Goal: Information Seeking & Learning: Learn about a topic

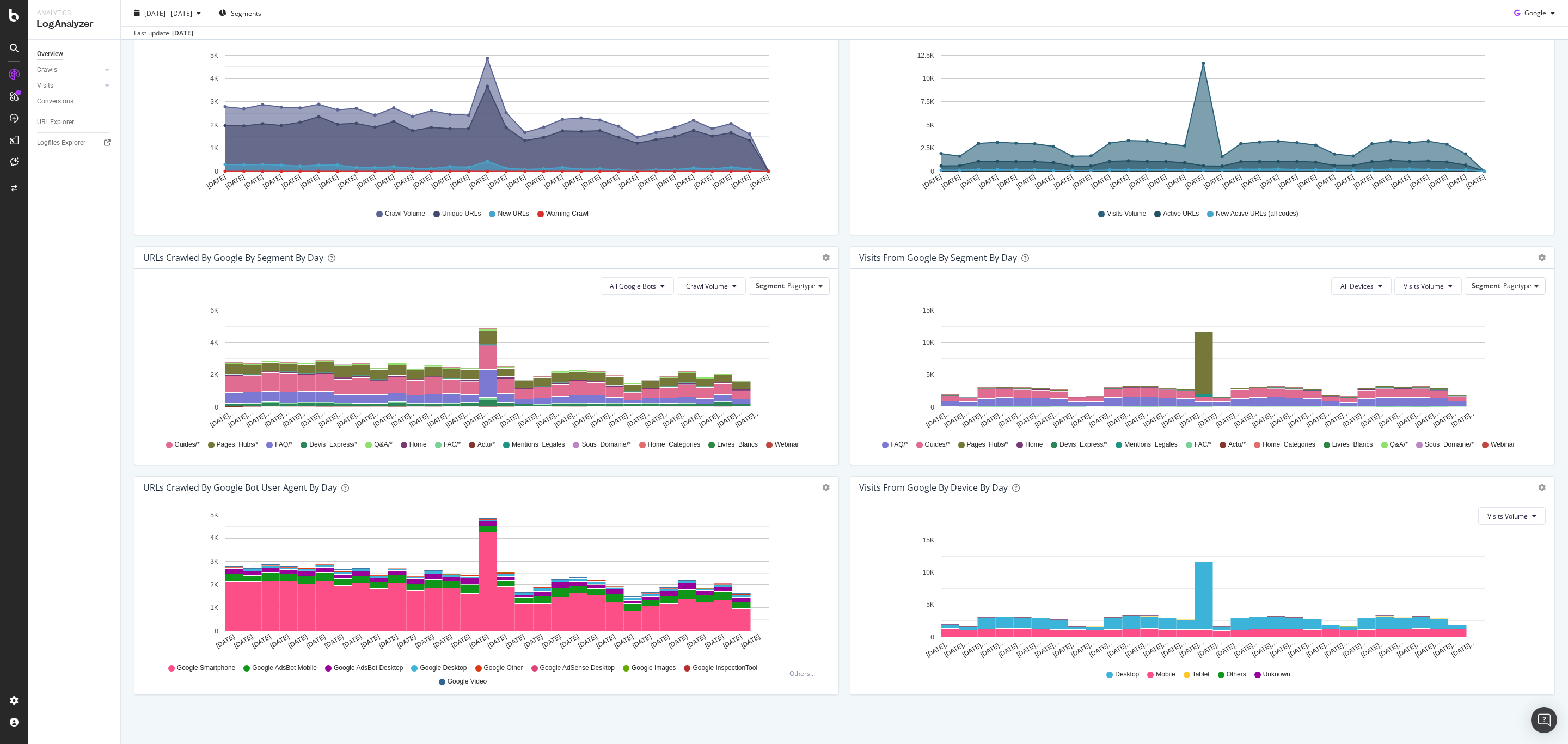
scroll to position [165, 0]
click at [835, 469] on div "URLs Crawled by Google By Segment By Day Timeline (by Value) Table All Google B…" at bounding box center [486, 360] width 716 height 230
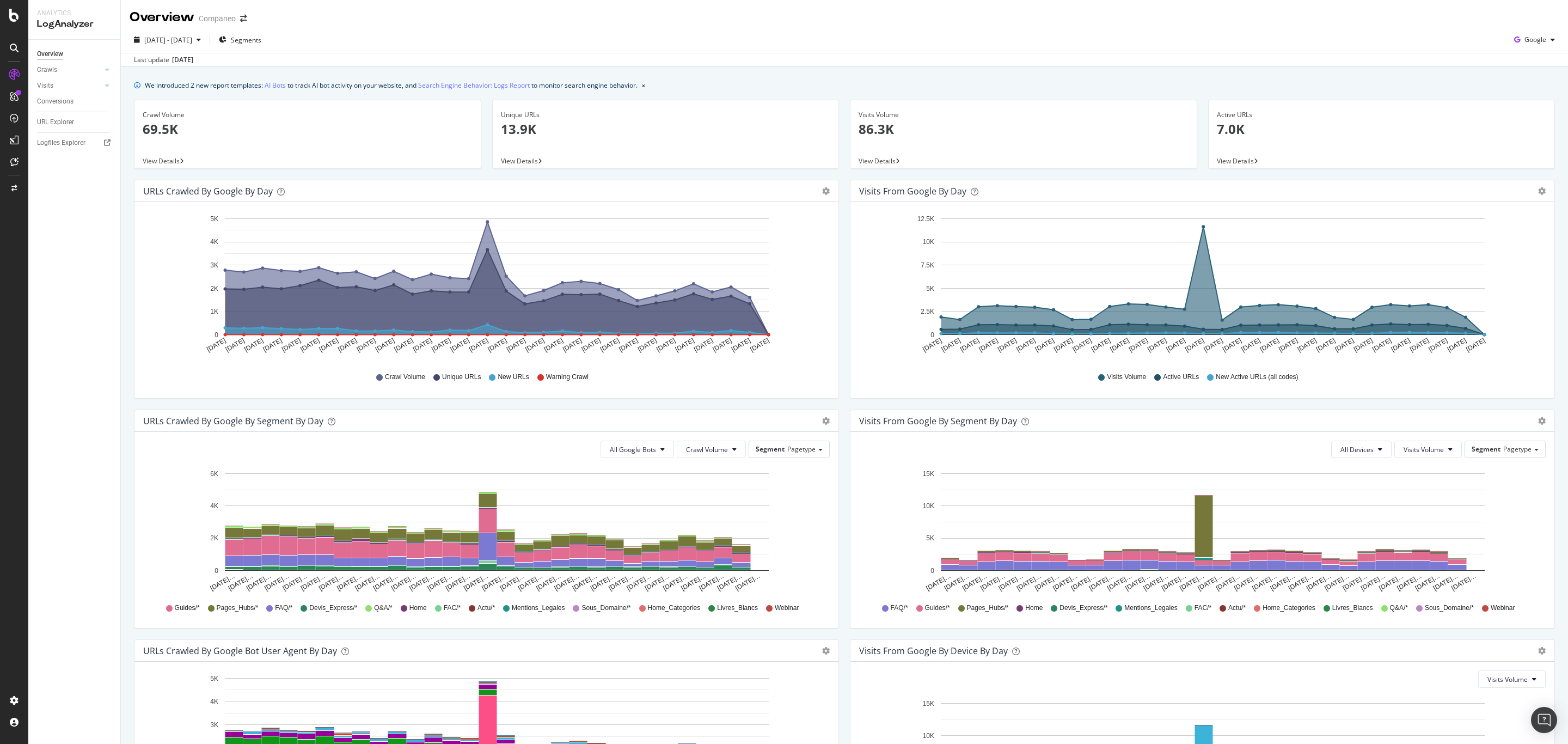
scroll to position [0, 0]
click at [60, 136] on div "Logfiles Explorer" at bounding box center [79, 142] width 83 height 16
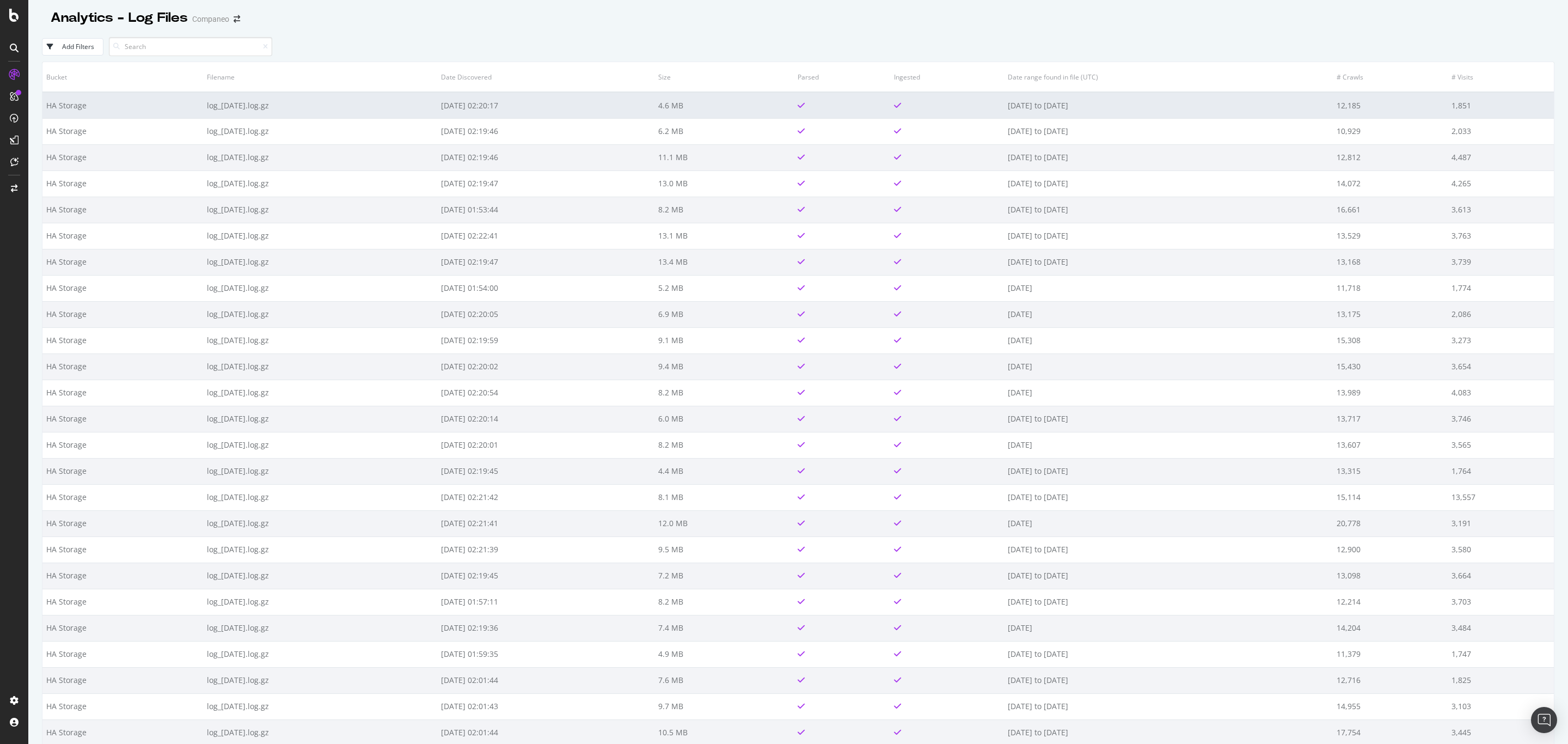
click at [213, 105] on td "log_[DATE].log.gz" at bounding box center [320, 105] width 234 height 26
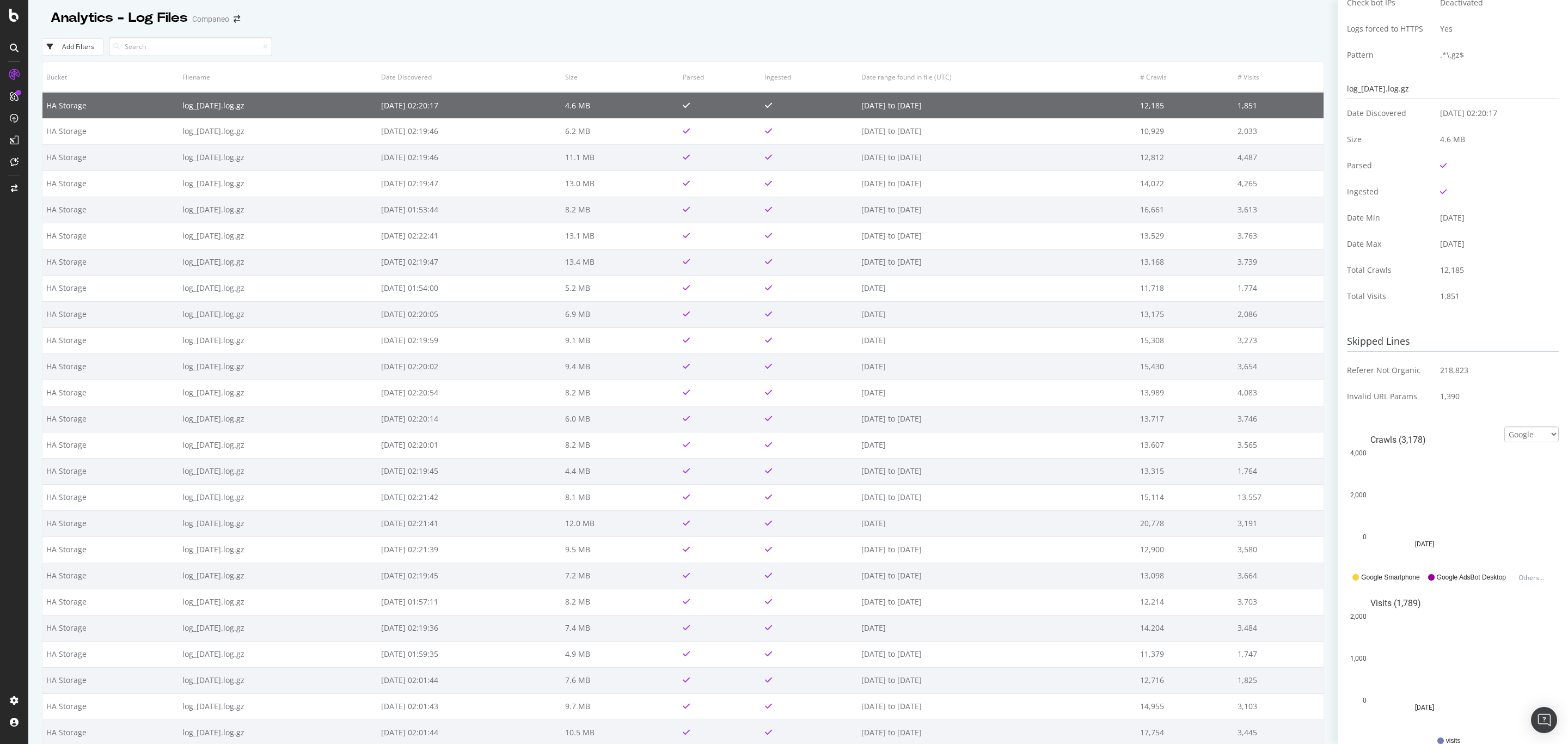
scroll to position [91, 0]
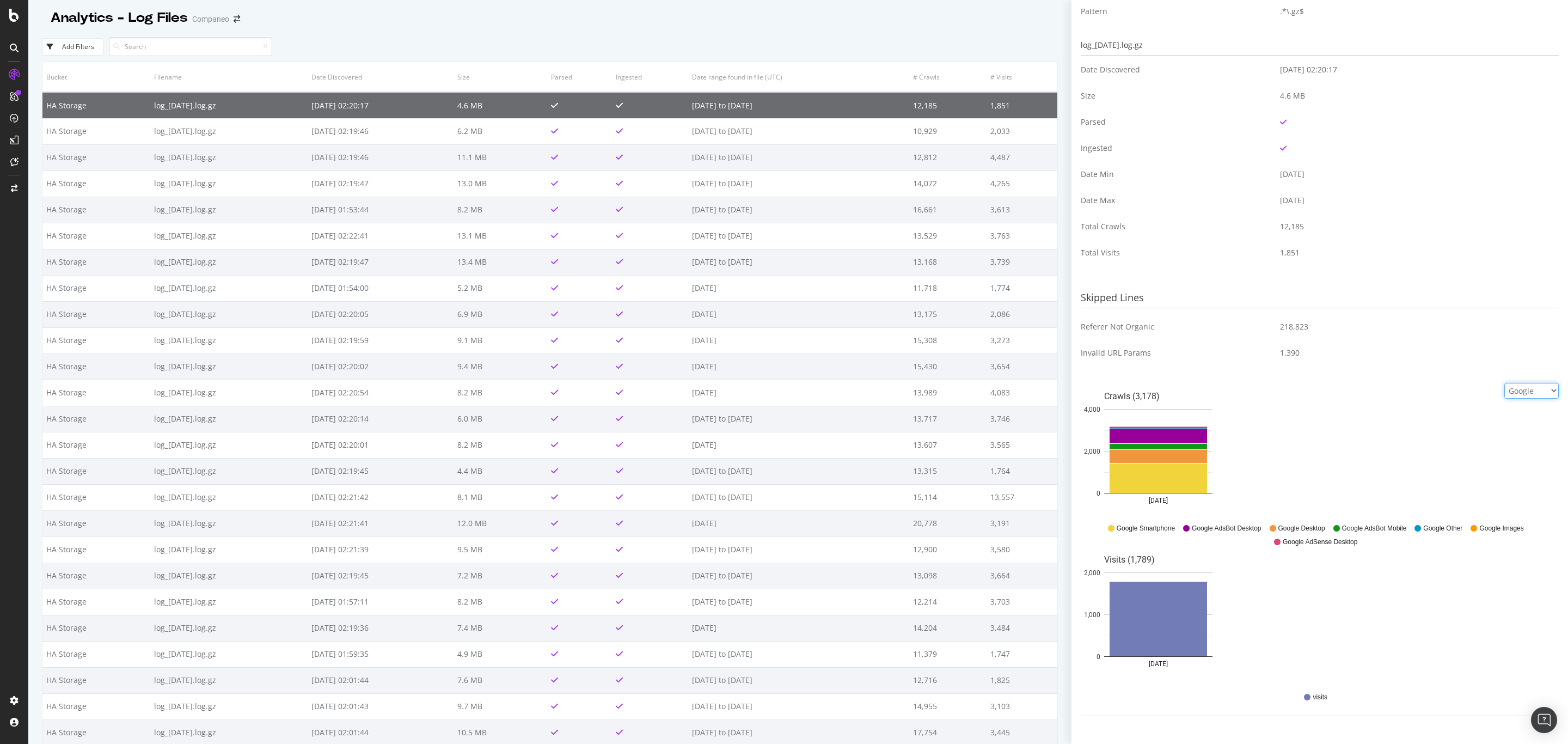
click at [1542, 397] on select "Google Bing OpenAI Other AI Bots" at bounding box center [1531, 391] width 54 height 16
click at [1387, 314] on td "218,823" at bounding box center [1415, 326] width 287 height 26
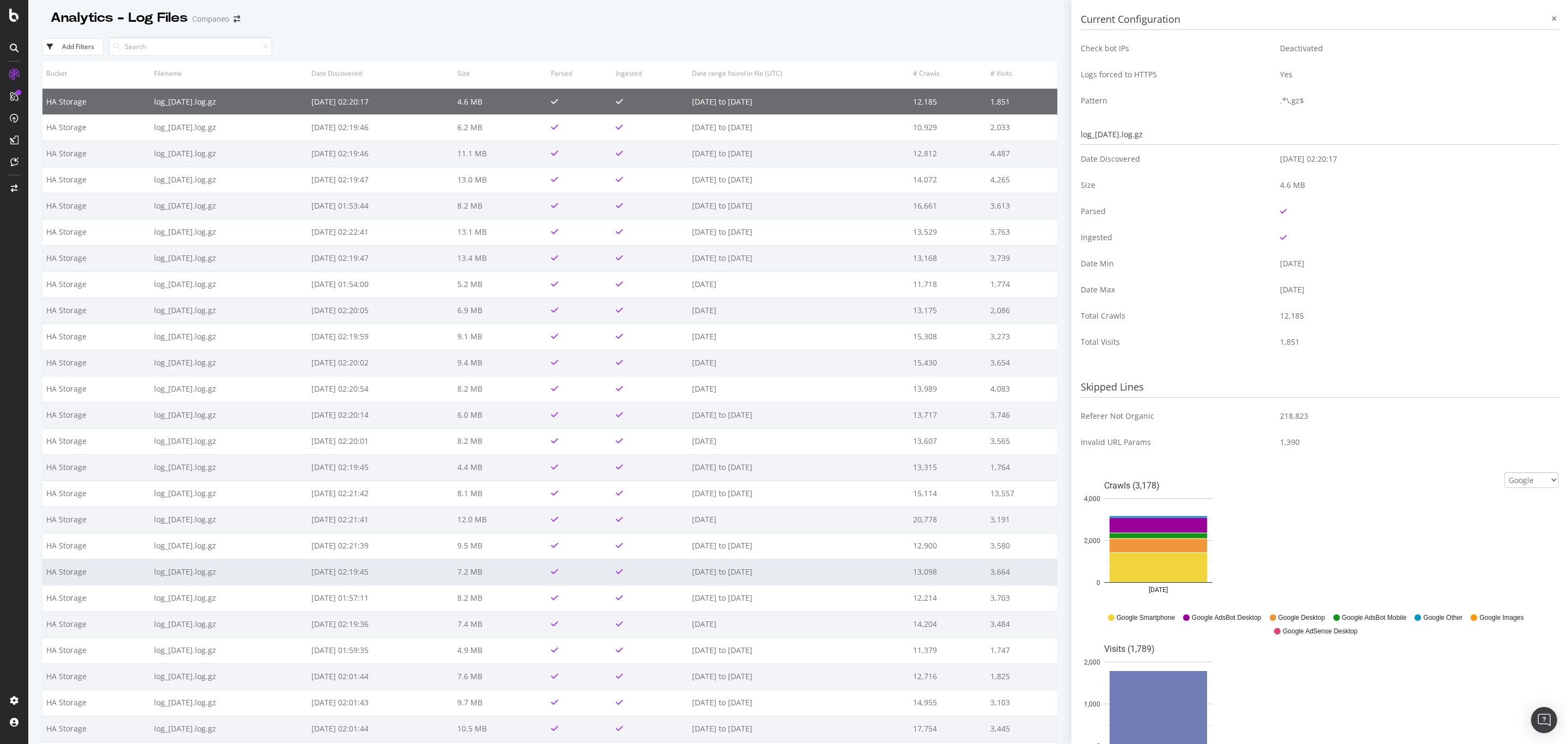
scroll to position [0, 0]
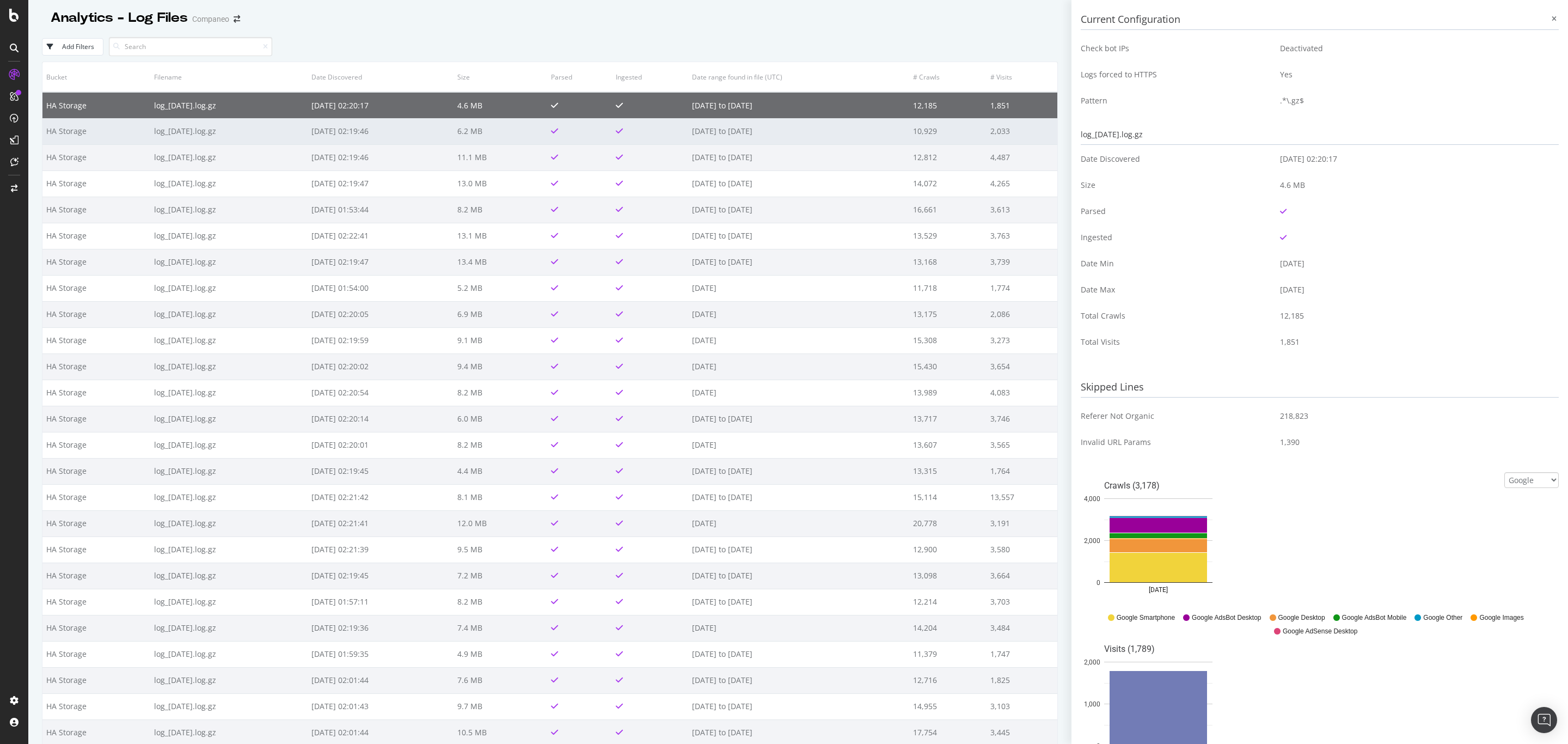
click at [156, 133] on td "log_[DATE].log.gz" at bounding box center [229, 130] width 158 height 26
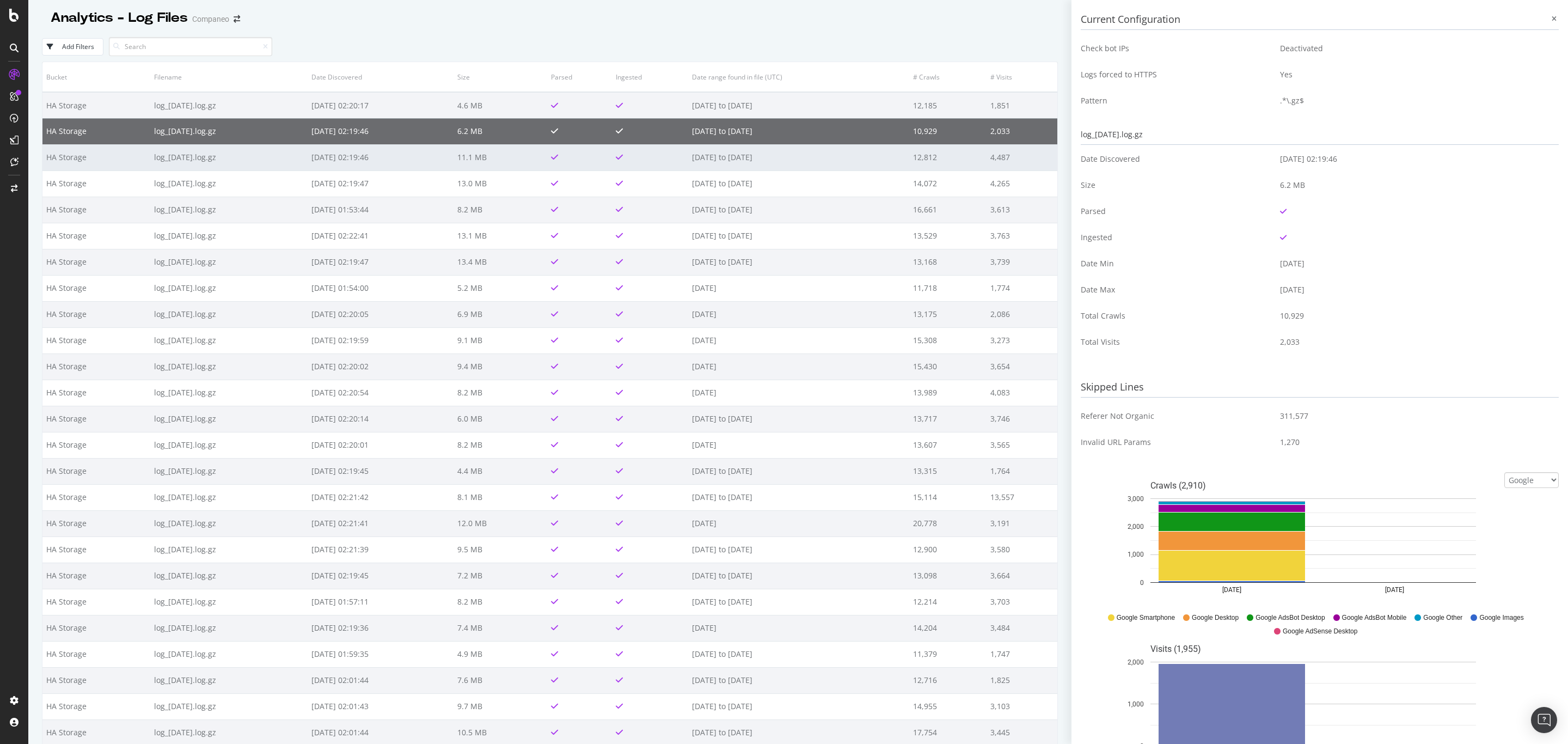
click at [257, 152] on td "log_[DATE].log.gz" at bounding box center [229, 157] width 158 height 26
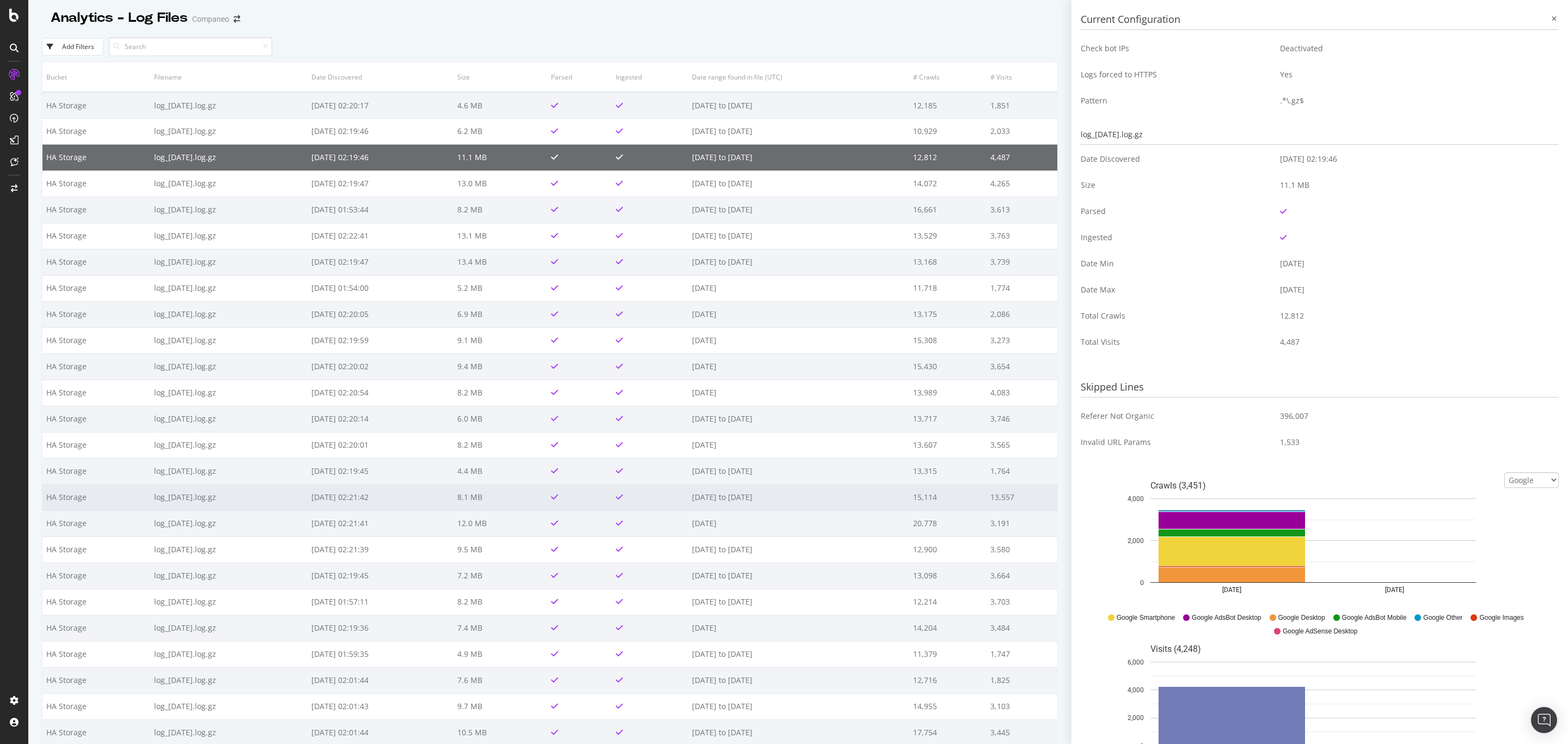
click at [308, 494] on td "log_[DATE].log.gz" at bounding box center [229, 497] width 158 height 26
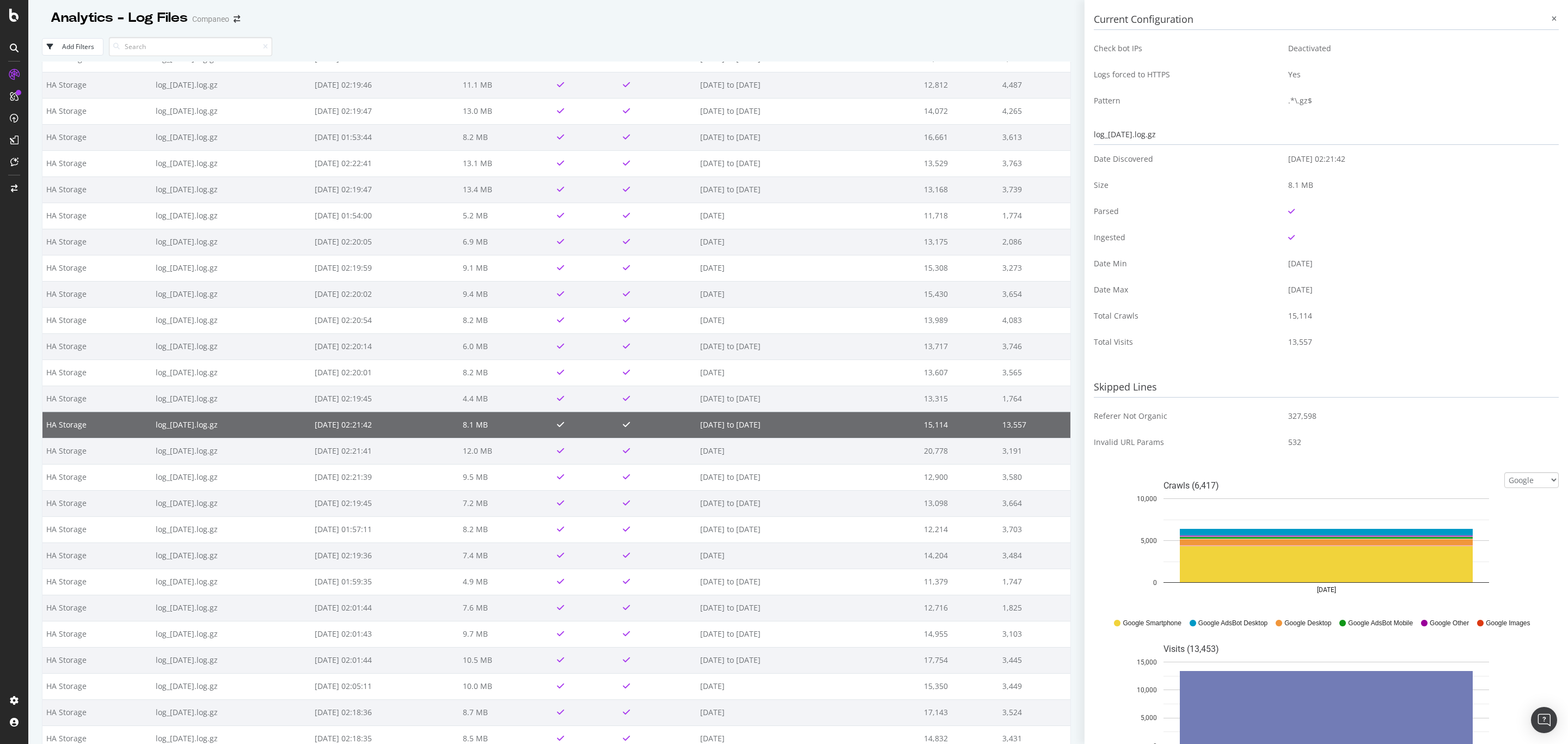
click at [1280, 77] on td "Yes" at bounding box center [1419, 75] width 279 height 26
click at [1000, 427] on td "13,557" at bounding box center [1033, 425] width 72 height 26
click at [57, 428] on td "HA Storage" at bounding box center [97, 425] width 109 height 26
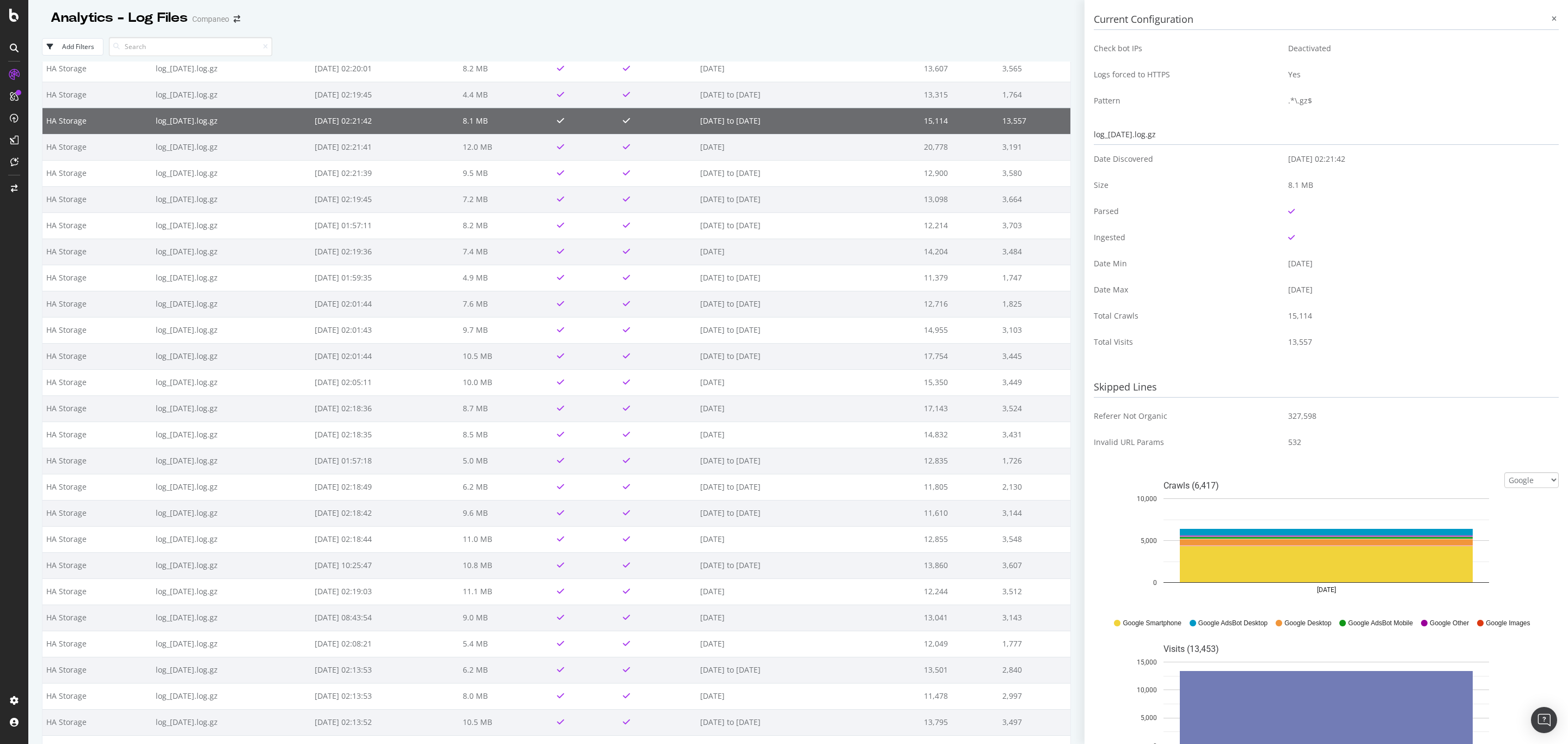
scroll to position [236, 0]
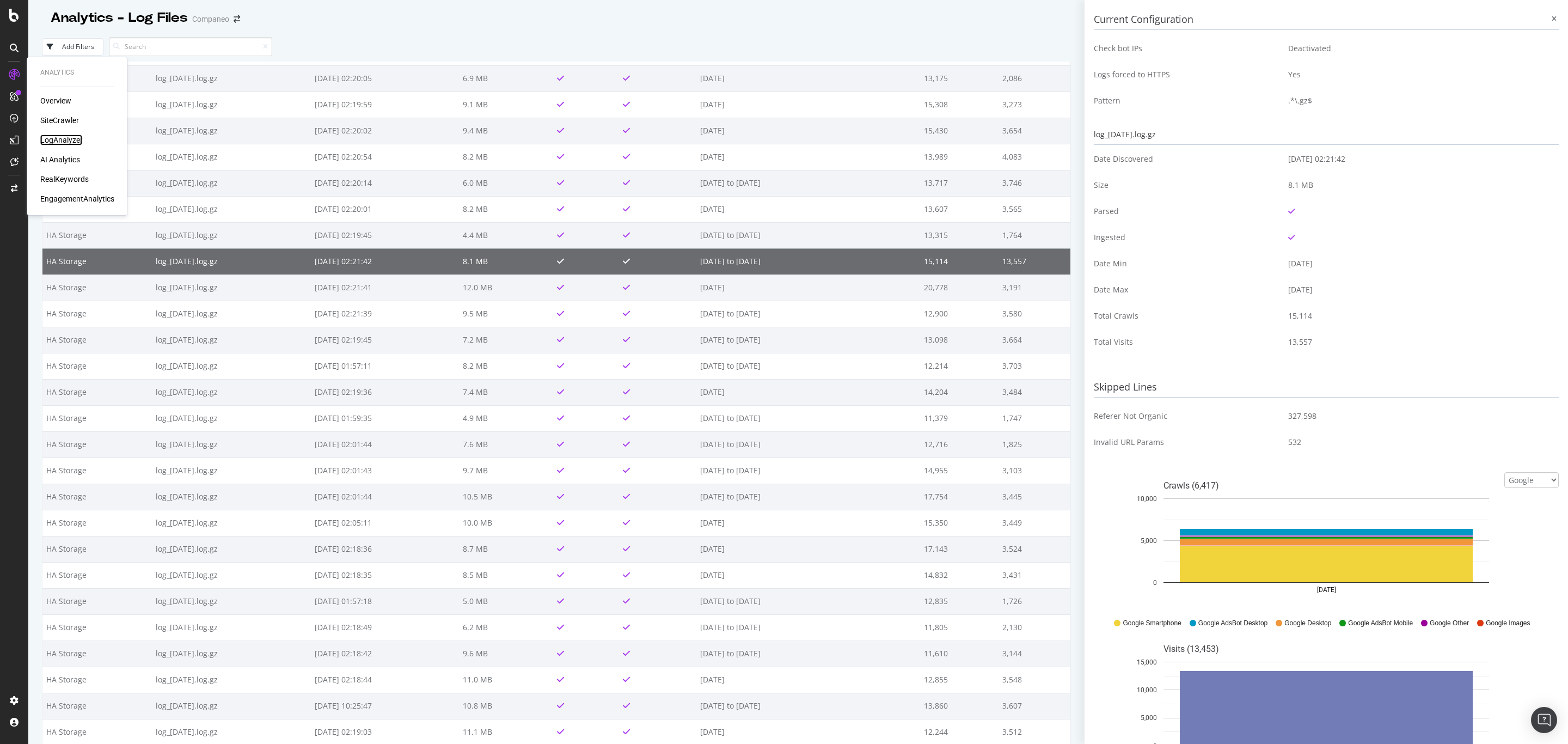
click at [67, 141] on div "LogAnalyzer" at bounding box center [62, 140] width 42 height 11
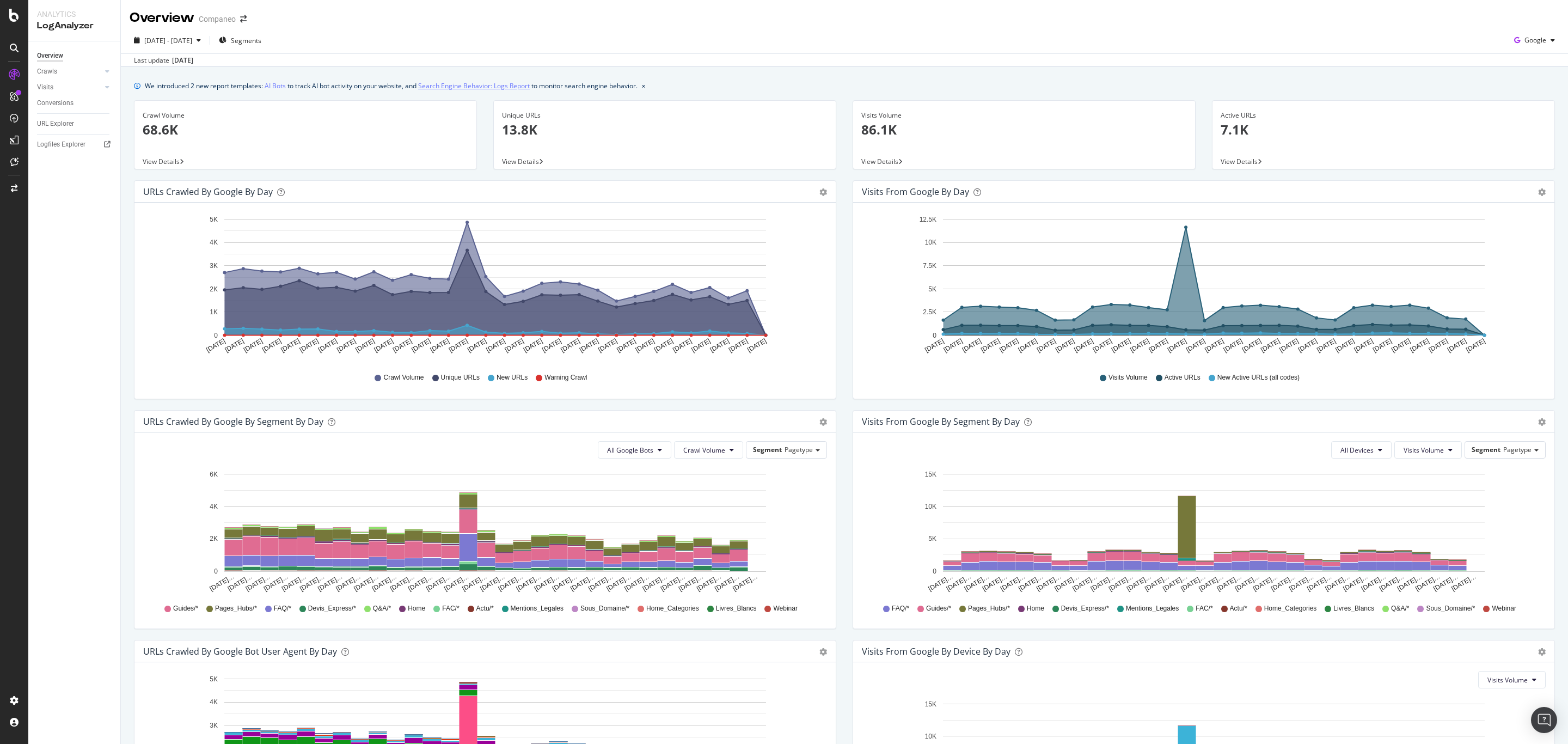
click at [482, 83] on link "Search Engine Behavior: Logs Report" at bounding box center [474, 85] width 112 height 11
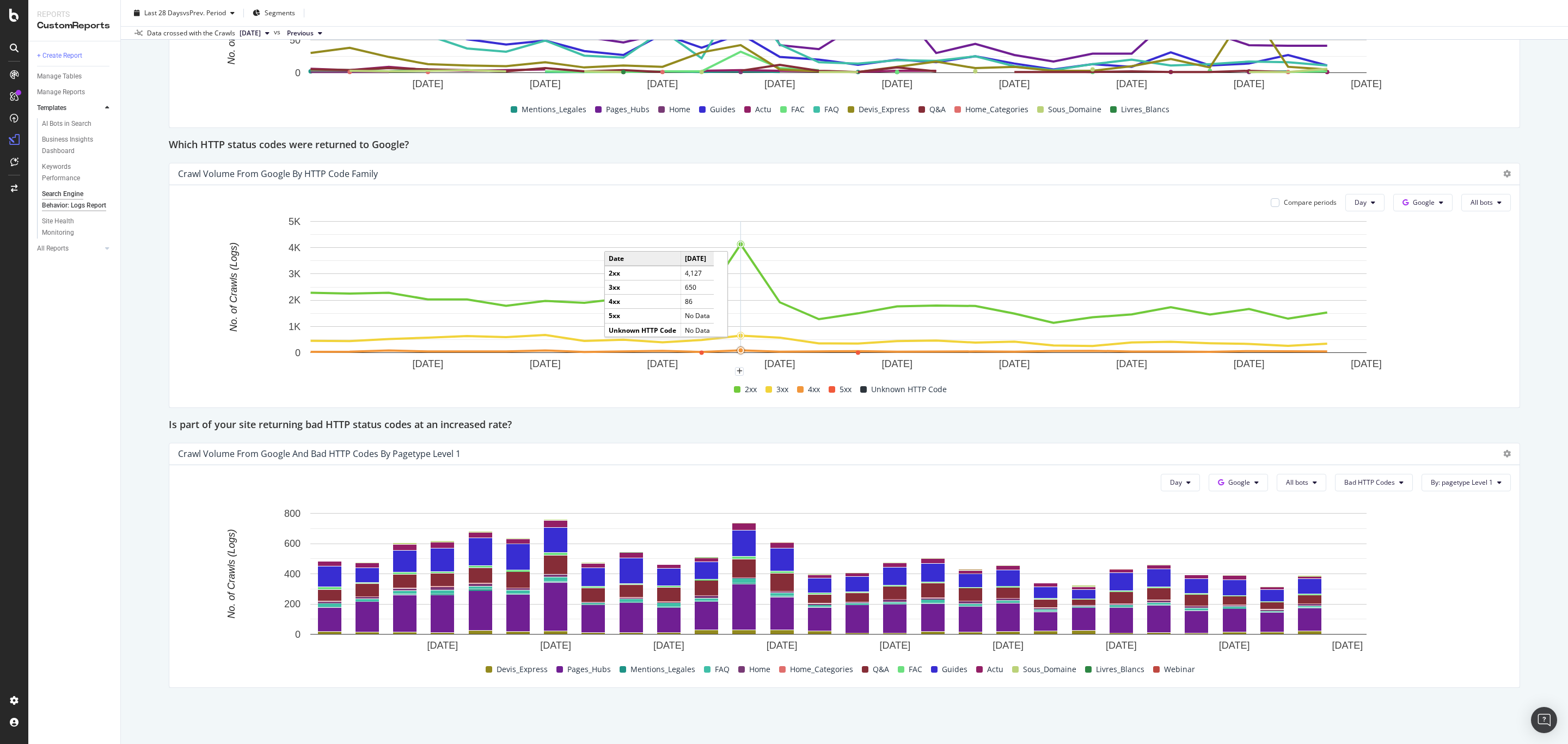
scroll to position [1294, 0]
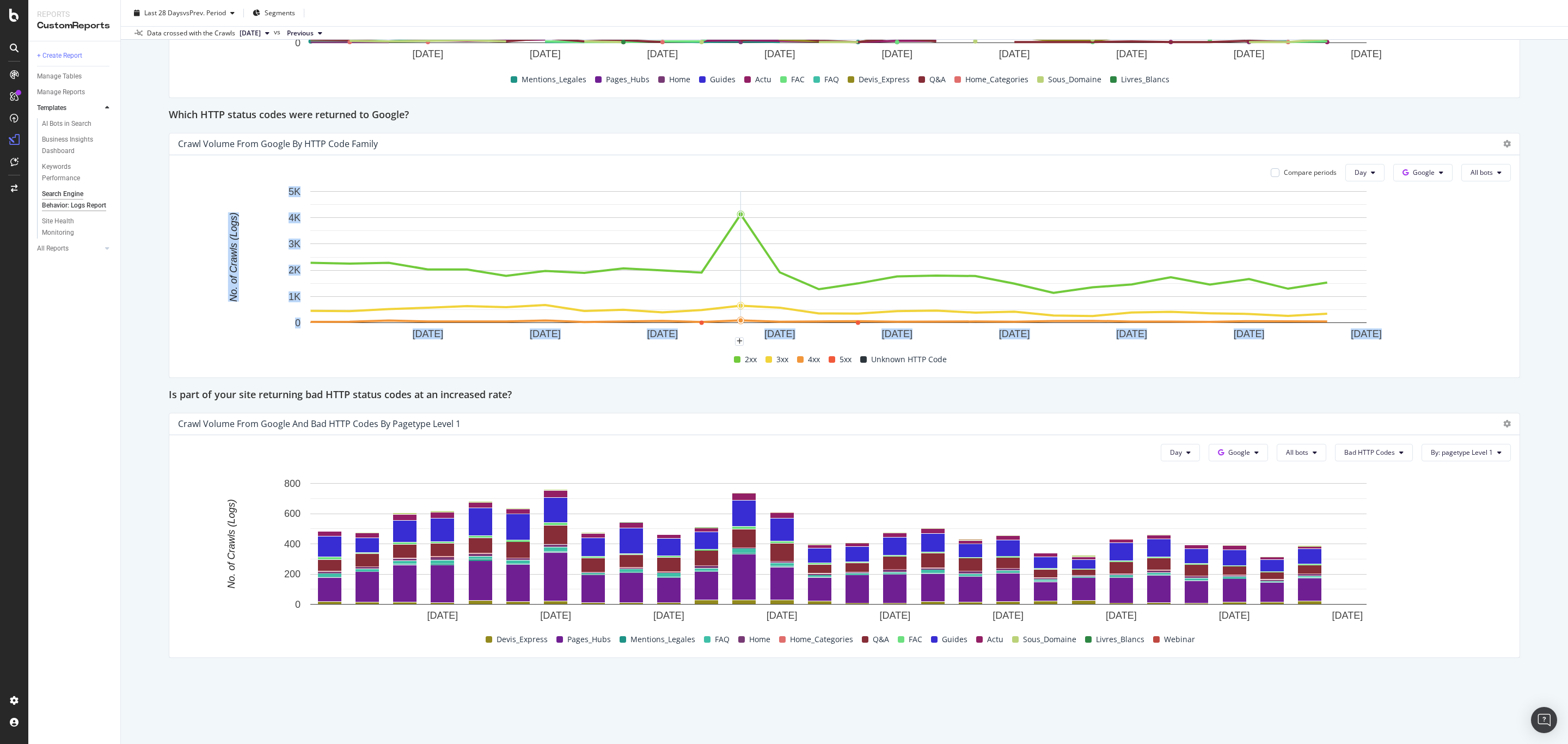
drag, startPoint x: 747, startPoint y: 299, endPoint x: 669, endPoint y: 364, distance: 101.5
click at [670, 364] on div "[DATE] [DATE] [DATE] [DATE] [DATE] [DATE] [DATE] [DATE] [DATE] 0 1K 2K 3K 4K 5K…" at bounding box center [844, 277] width 1333 height 183
click at [668, 365] on div "2xx 3xx 4xx 5xx Unknown HTTP Code" at bounding box center [839, 359] width 1333 height 19
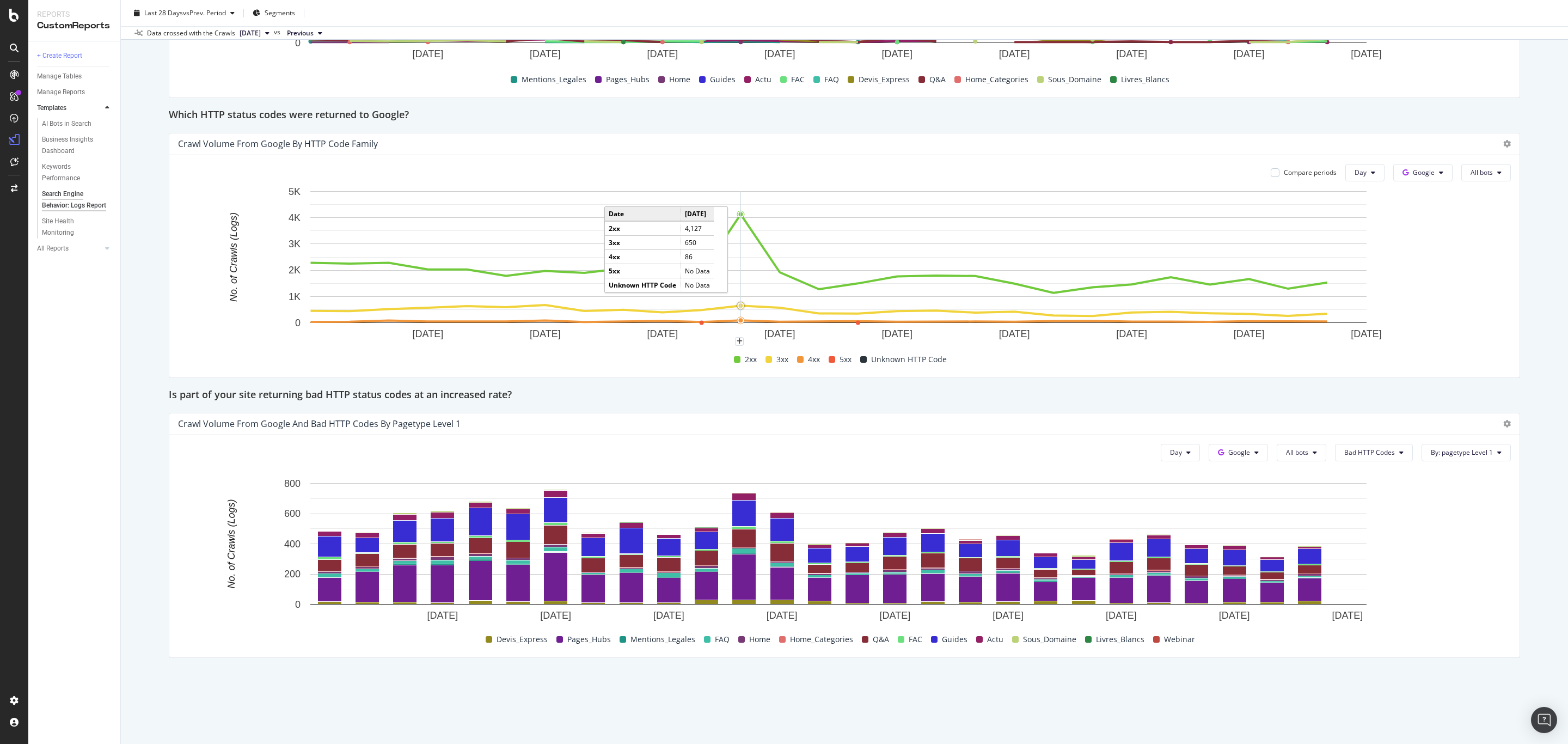
click at [735, 308] on rect "A chart." at bounding box center [838, 257] width 1056 height 131
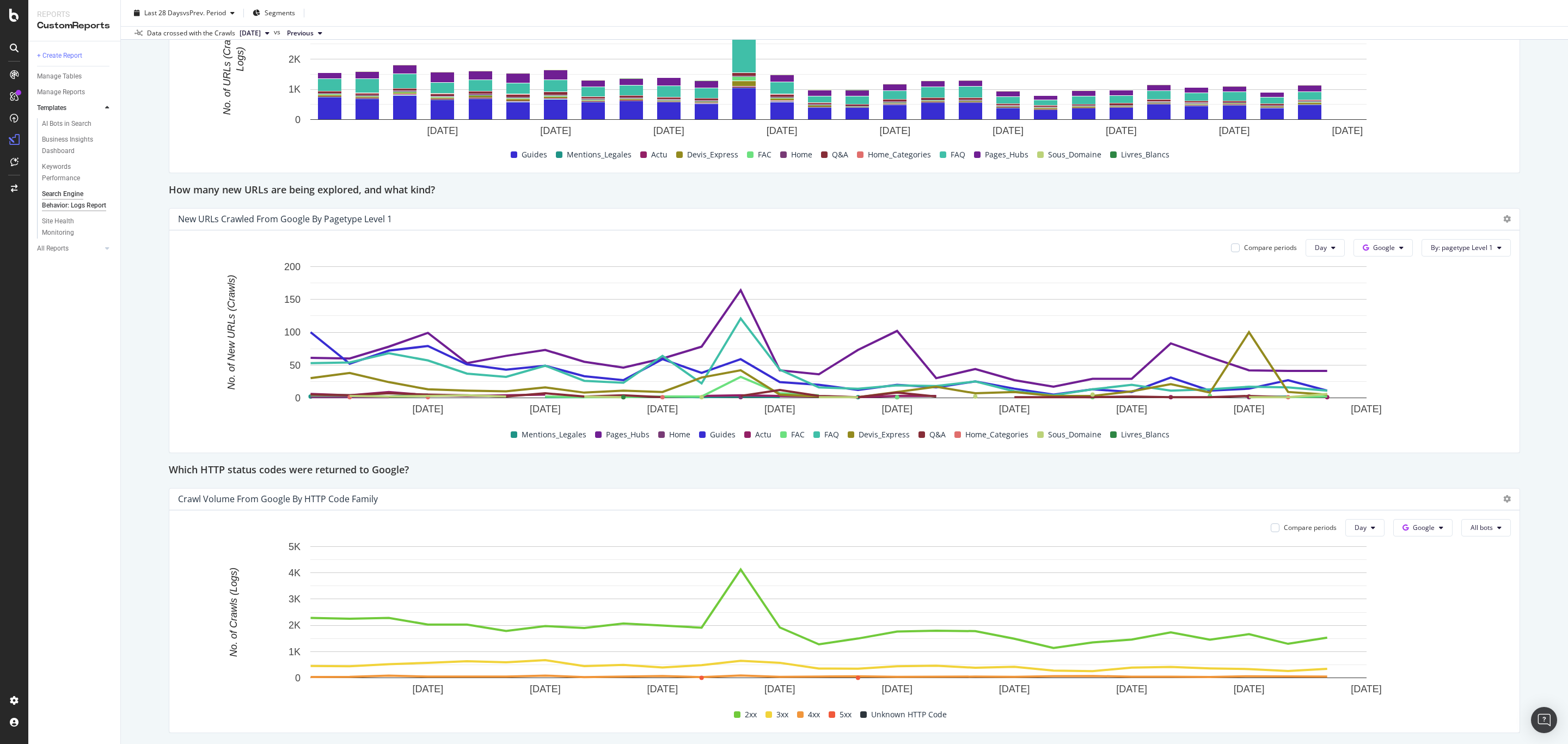
scroll to position [1062, 0]
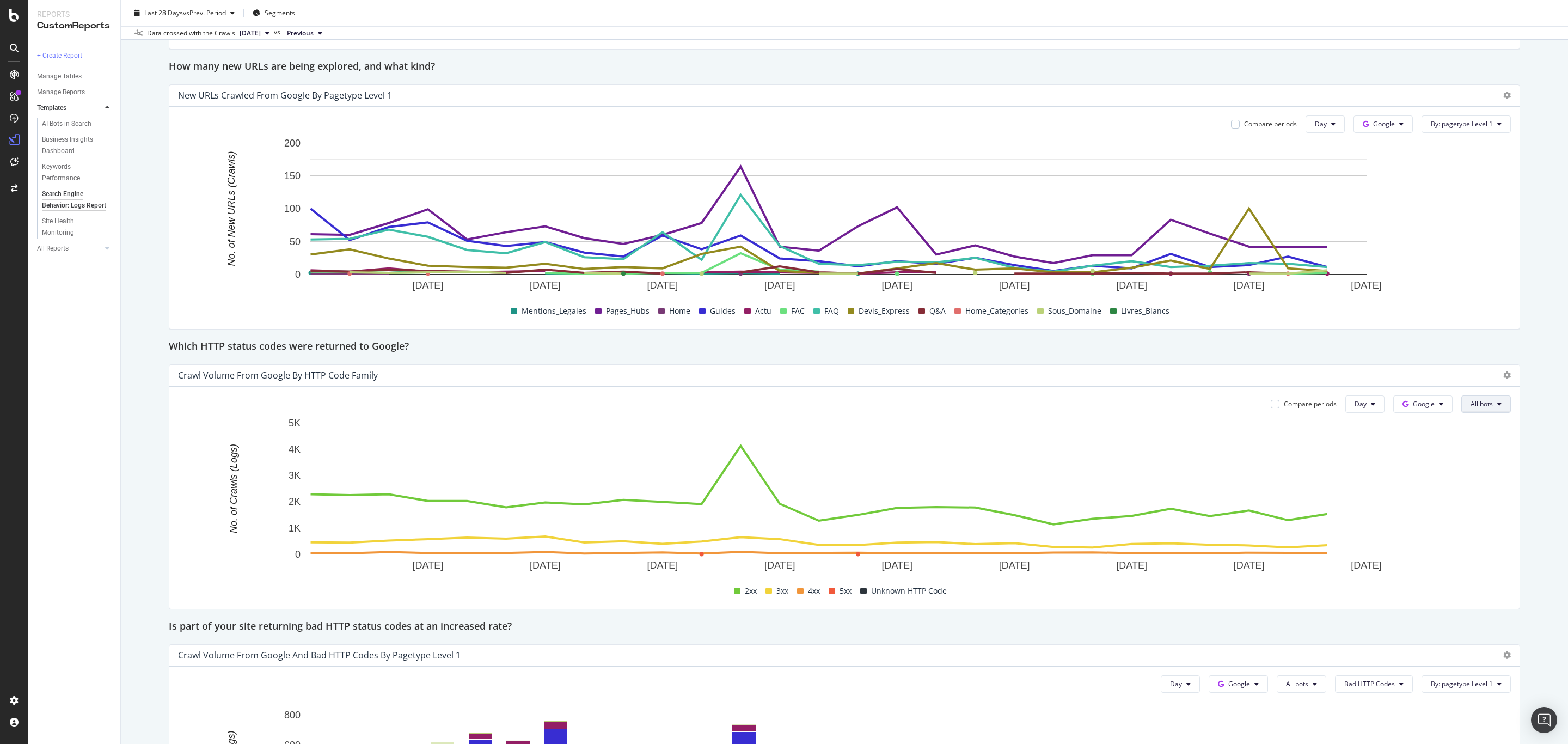
click at [1461, 402] on button "All bots" at bounding box center [1486, 403] width 49 height 18
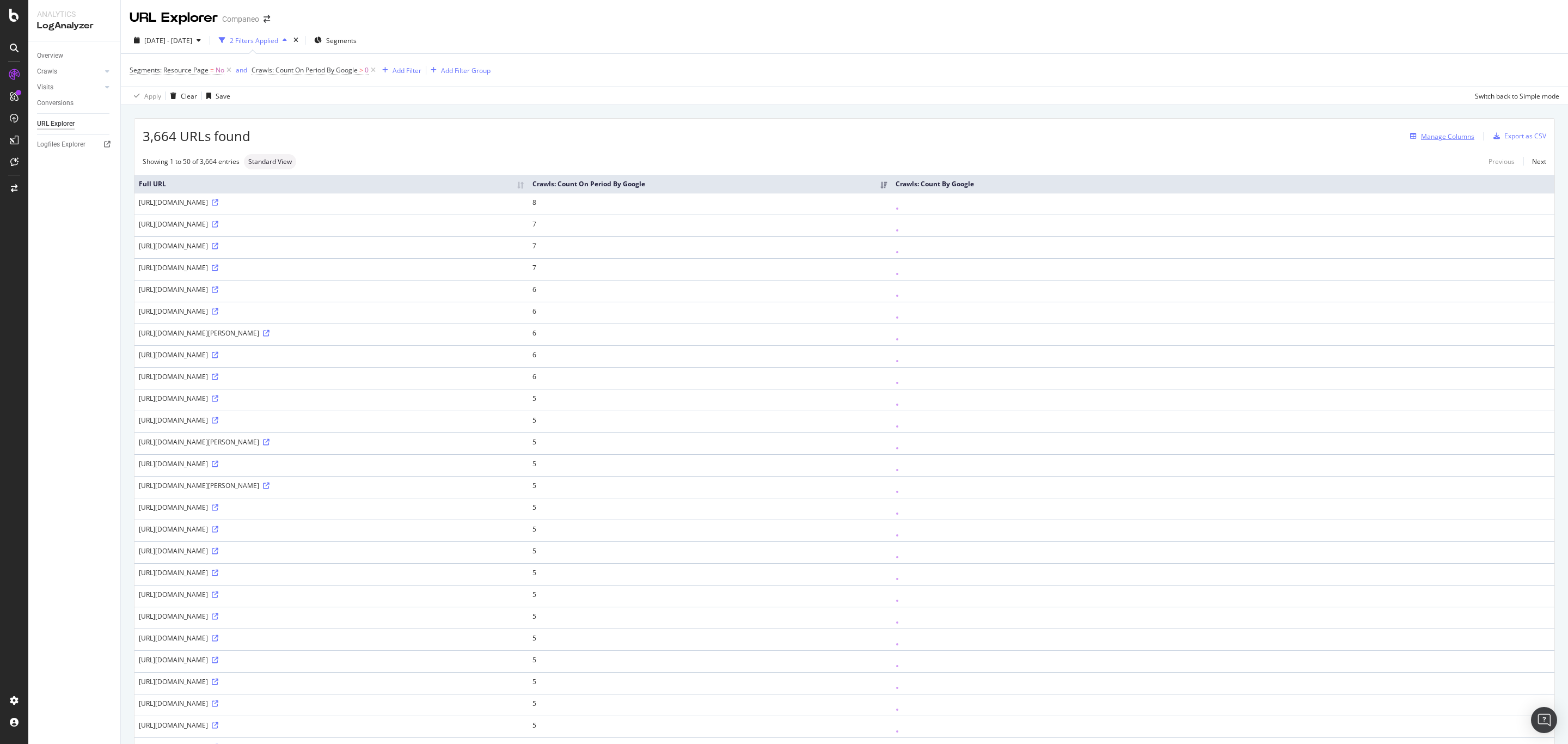
click at [1439, 136] on div "Manage Columns" at bounding box center [1447, 136] width 53 height 9
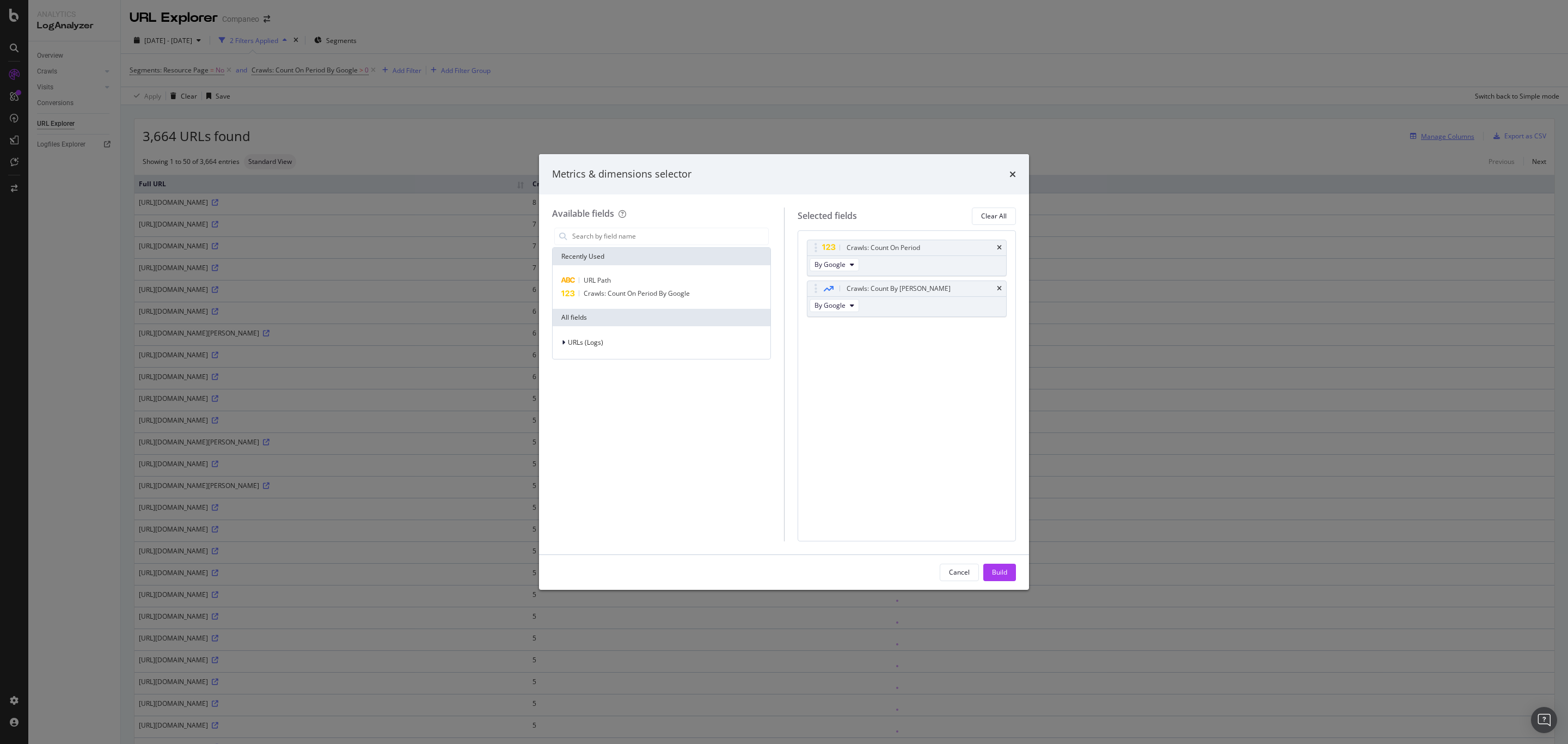
click at [1443, 137] on div "Metrics & dimensions selector Available fields Recently Used URL Path Crawls: C…" at bounding box center [784, 372] width 1568 height 744
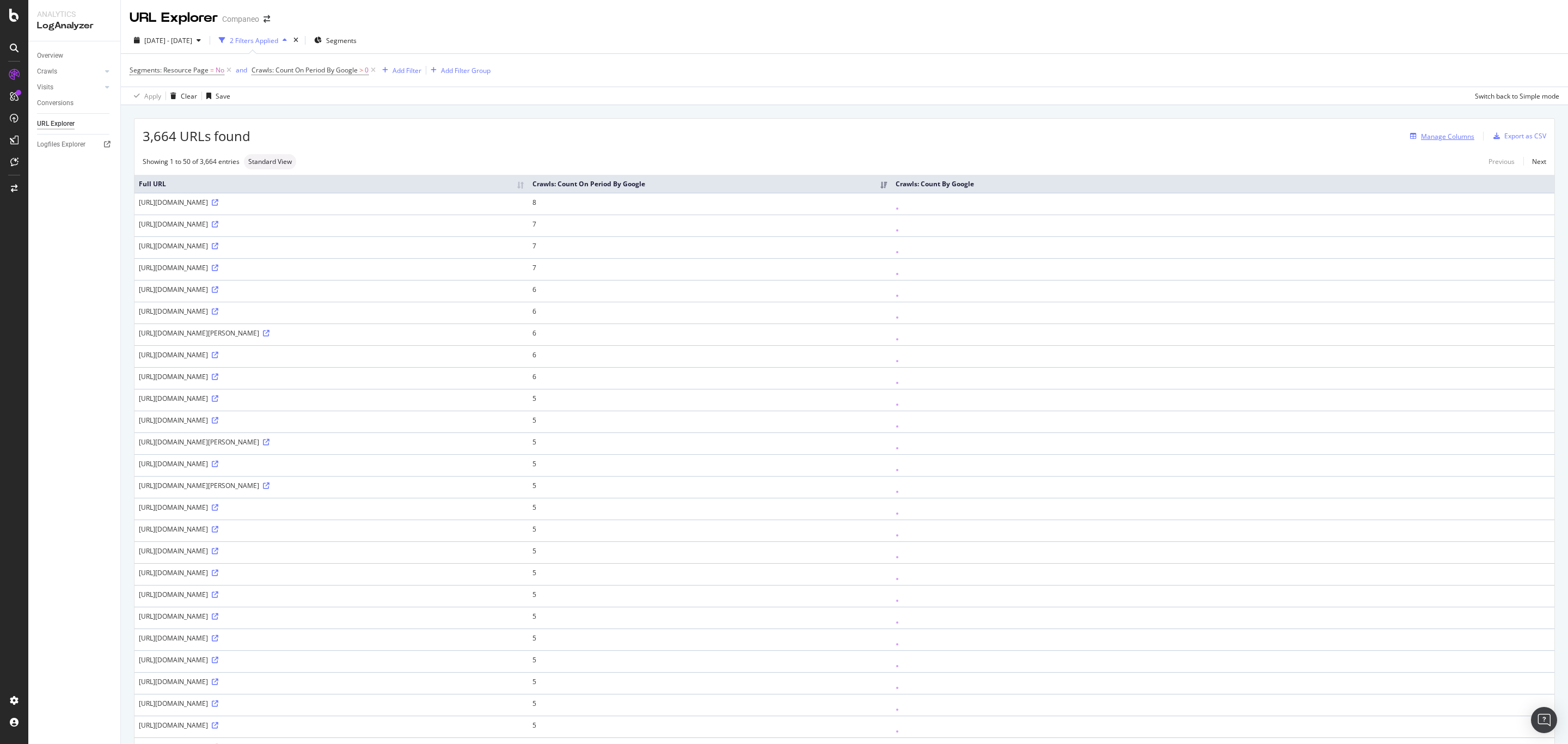
click at [1443, 137] on div "Manage Columns" at bounding box center [1447, 136] width 53 height 9
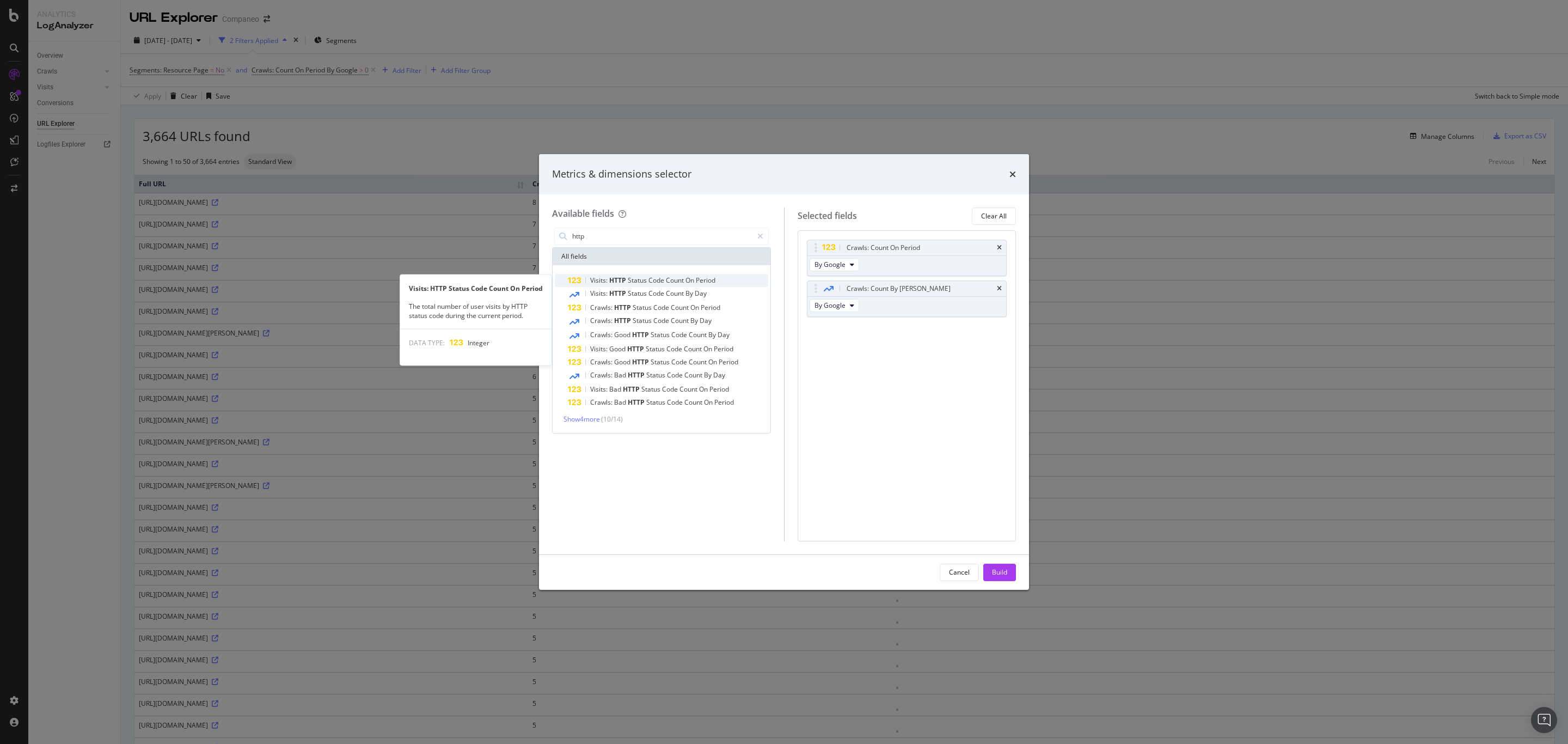
type input "http"
click at [604, 276] on span "Visits:" at bounding box center [600, 280] width 19 height 9
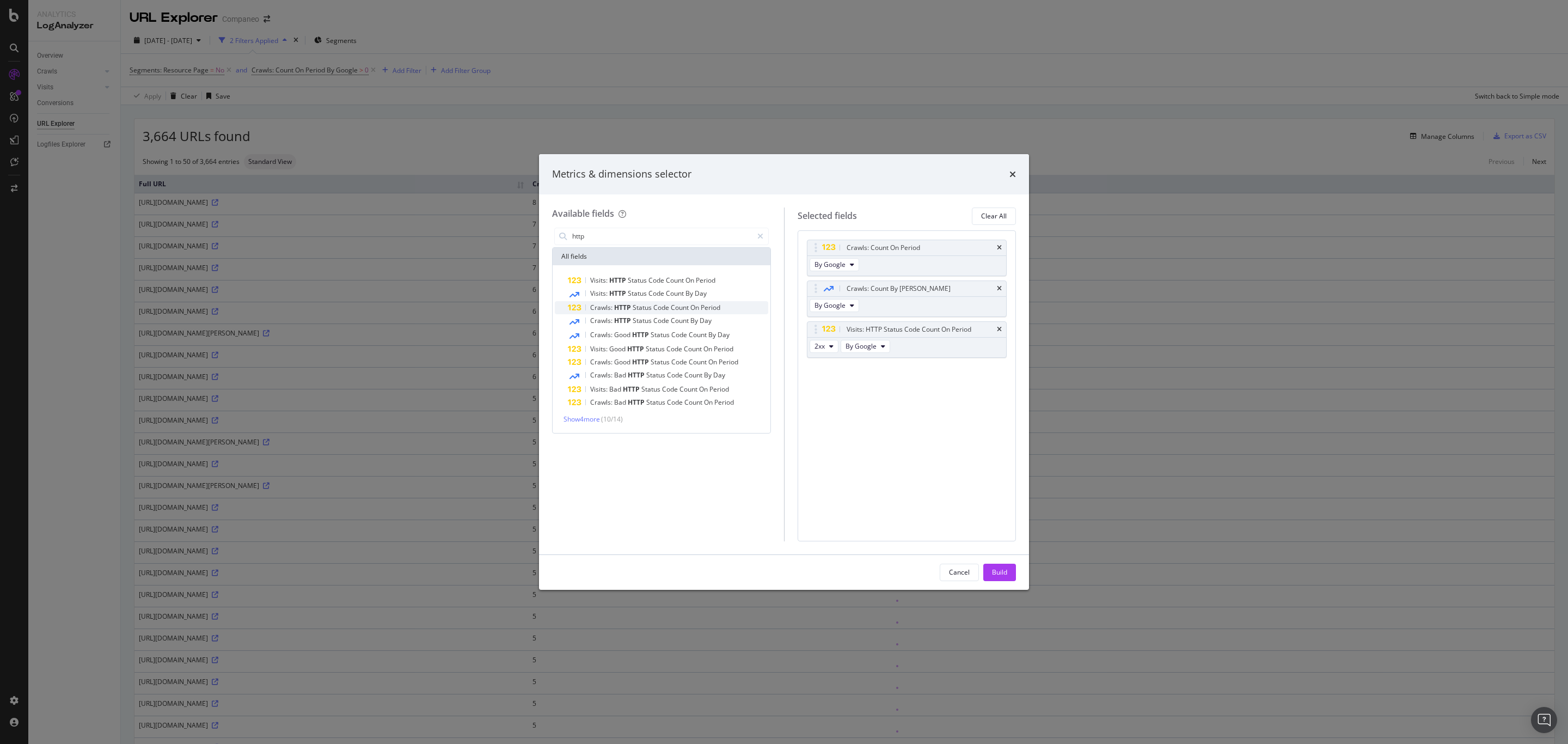
click at [612, 303] on span "Crawls:" at bounding box center [602, 307] width 24 height 9
click at [1003, 574] on div "Build" at bounding box center [1000, 572] width 15 height 9
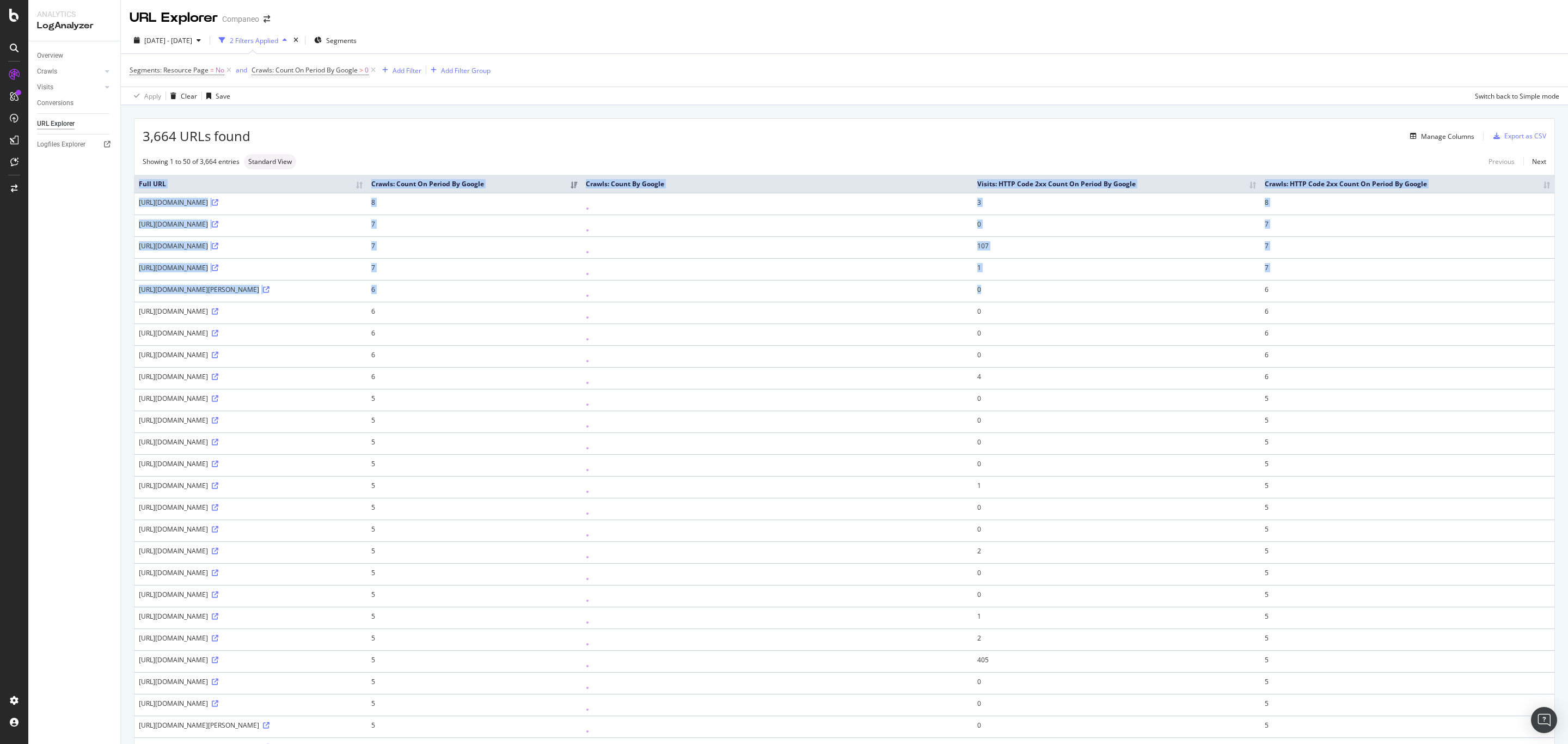
drag, startPoint x: 1359, startPoint y: 253, endPoint x: 1246, endPoint y: 201, distance: 124.4
click at [1446, 197] on tbody "https://www.companeo.com/ 8 3 8 https://www.companeo.com/api/3976/fr_FR 7 0 7 h…" at bounding box center [845, 736] width 1420 height 1089
click at [57, 66] on link "Crawls" at bounding box center [69, 71] width 64 height 11
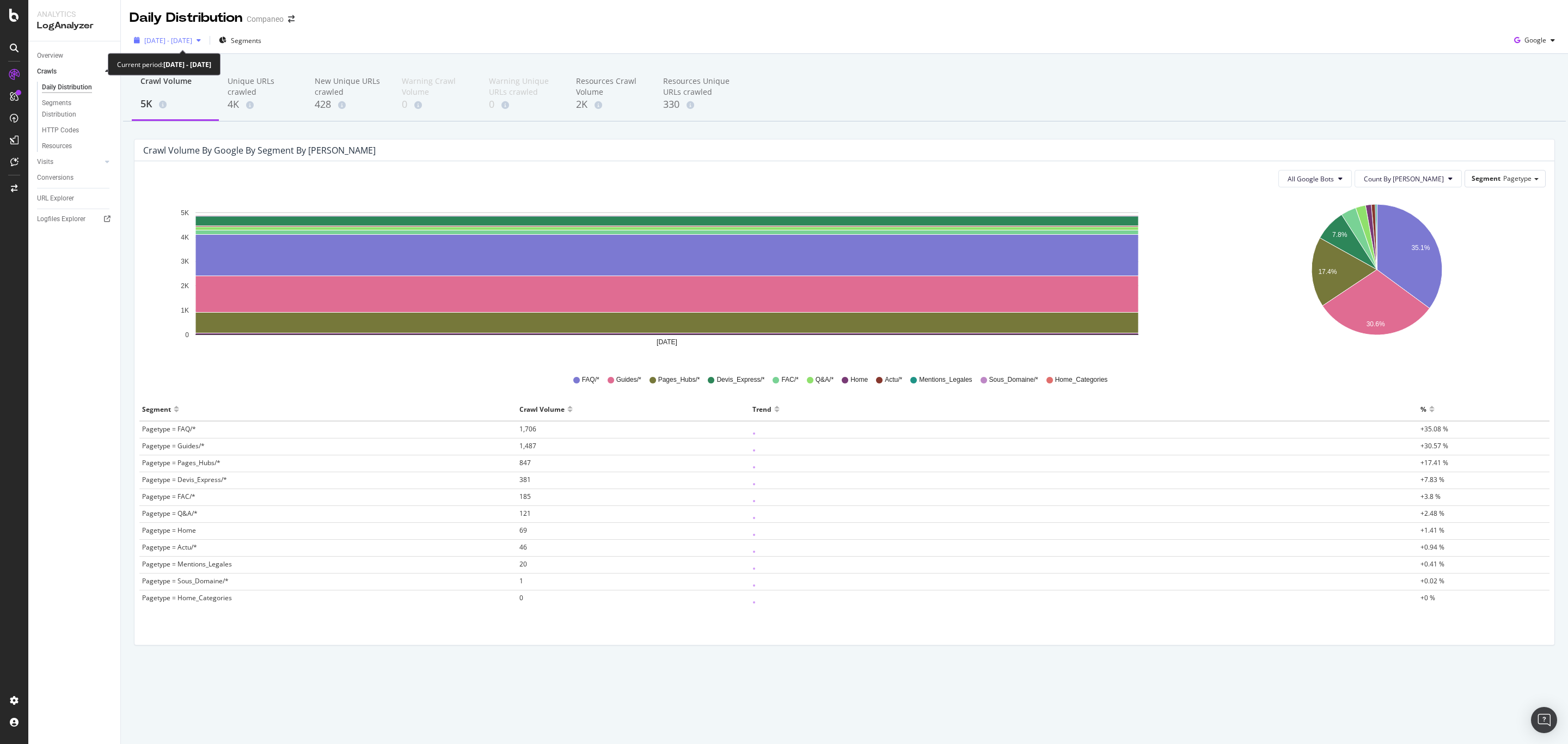
click at [179, 36] on span "2025 Sep. 27th - Sep. 27th" at bounding box center [168, 40] width 48 height 9
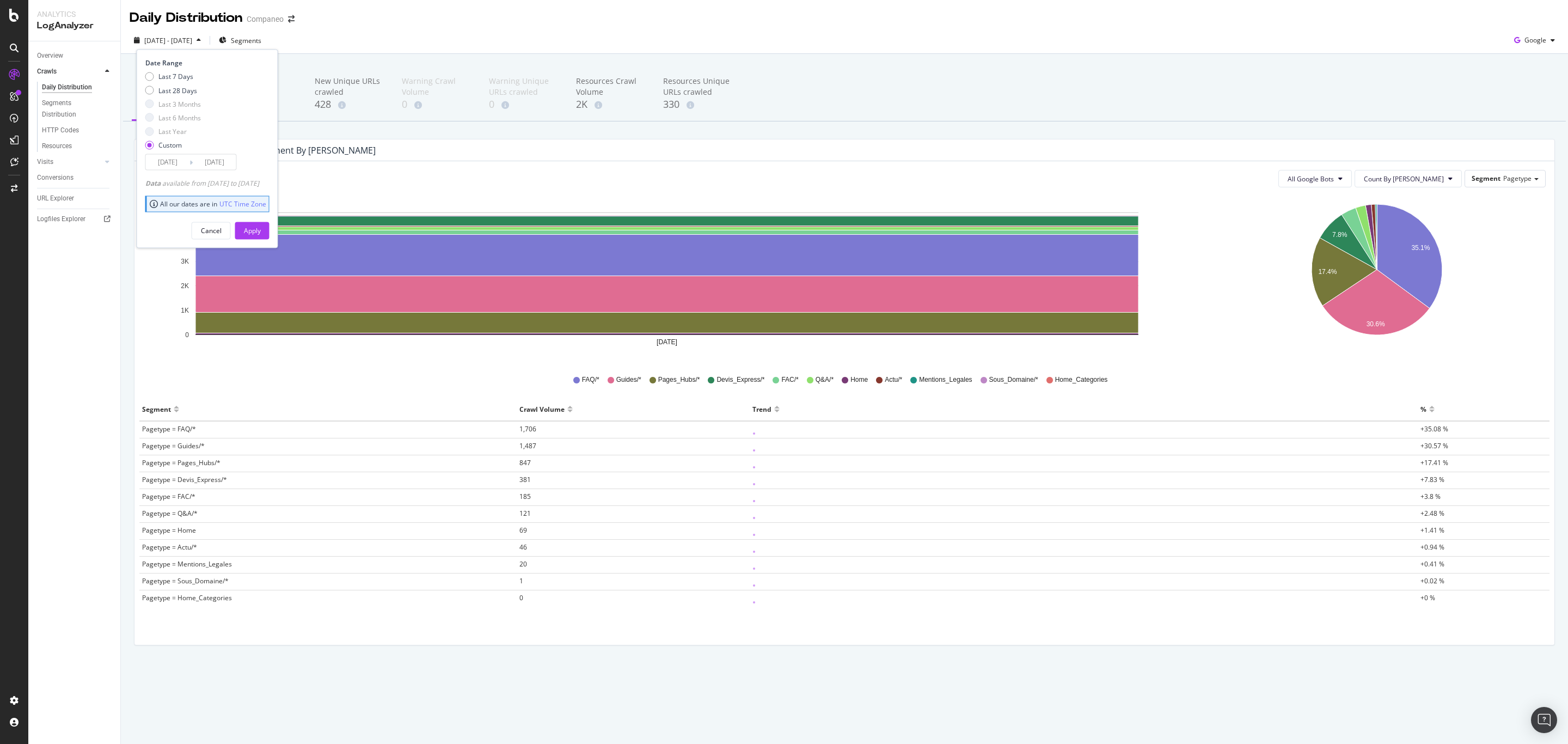
click at [159, 81] on div "Last 7 Days Last 28 Days Last 3 Months Last 6 Months Last Year Custom" at bounding box center [174, 113] width 56 height 82
click at [142, 95] on div "Date Range Last 7 Days Last 28 Days Last 3 Months Last 6 Months Last Year Custo…" at bounding box center [207, 148] width 141 height 198
click at [146, 92] on div "Last 28 Days" at bounding box center [174, 90] width 56 height 9
type input "2025/09/16"
type input "2025/10/13"
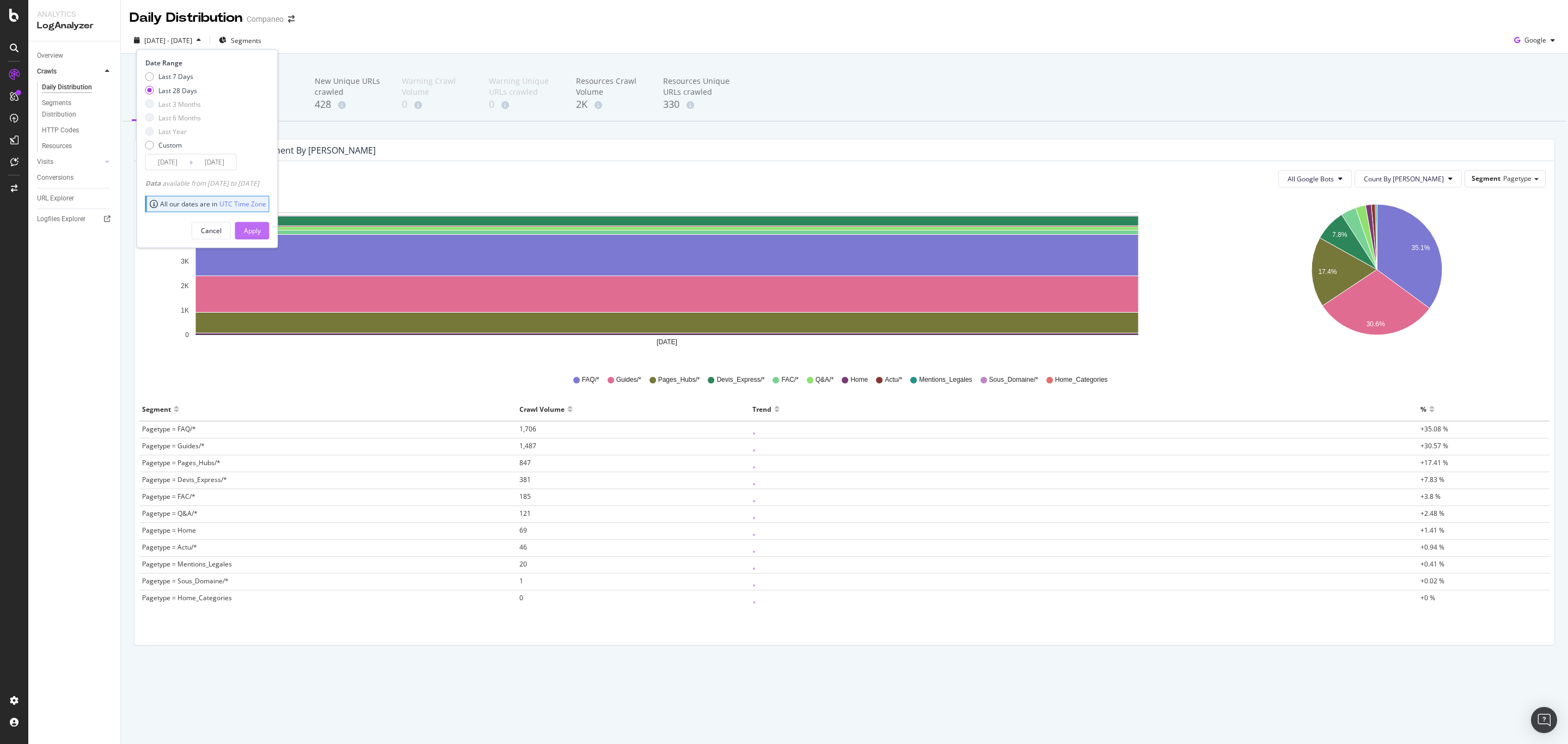
click at [260, 222] on button "Apply" at bounding box center [252, 230] width 34 height 18
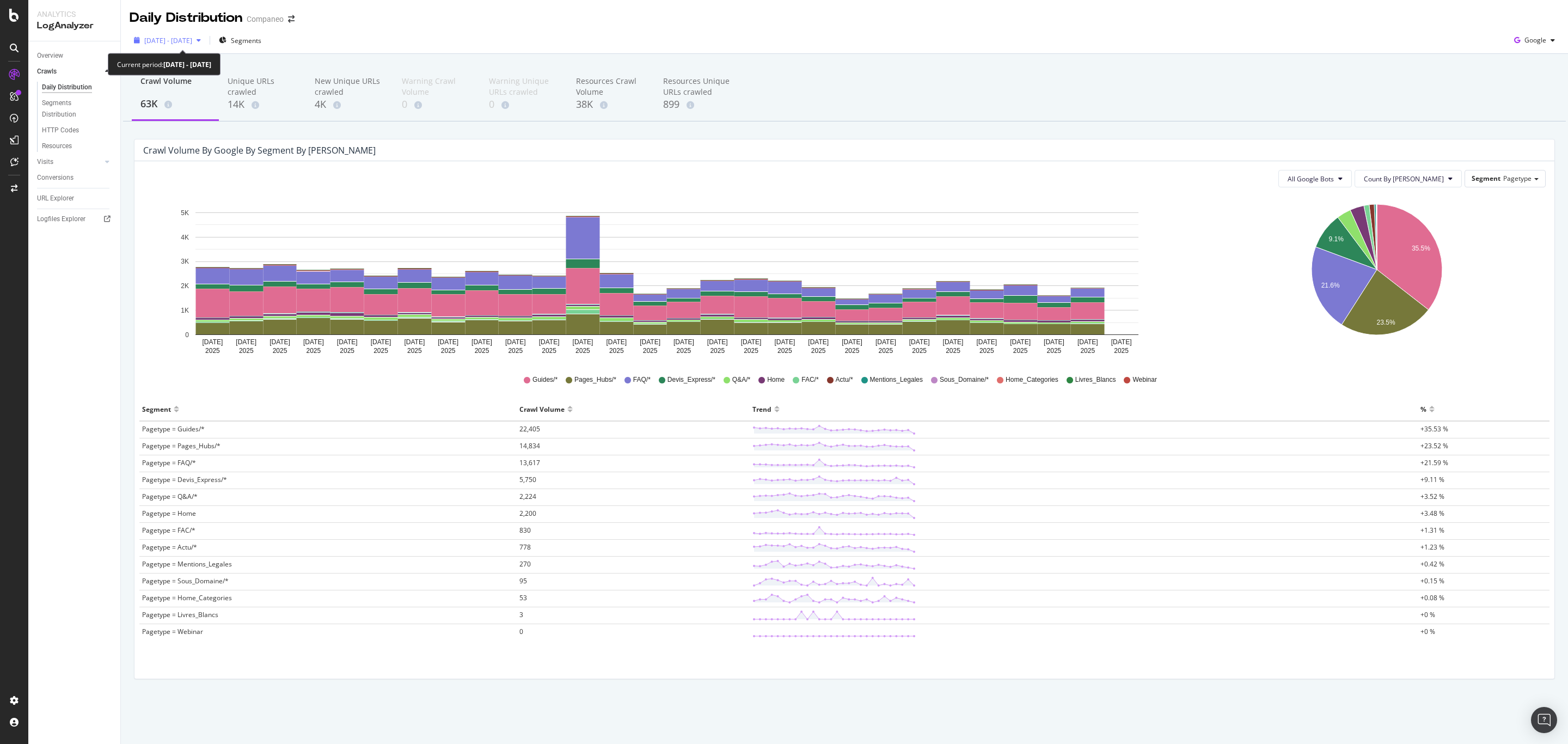
click at [192, 43] on span "2025 Sep. 16th - Oct. 13th" at bounding box center [168, 40] width 48 height 9
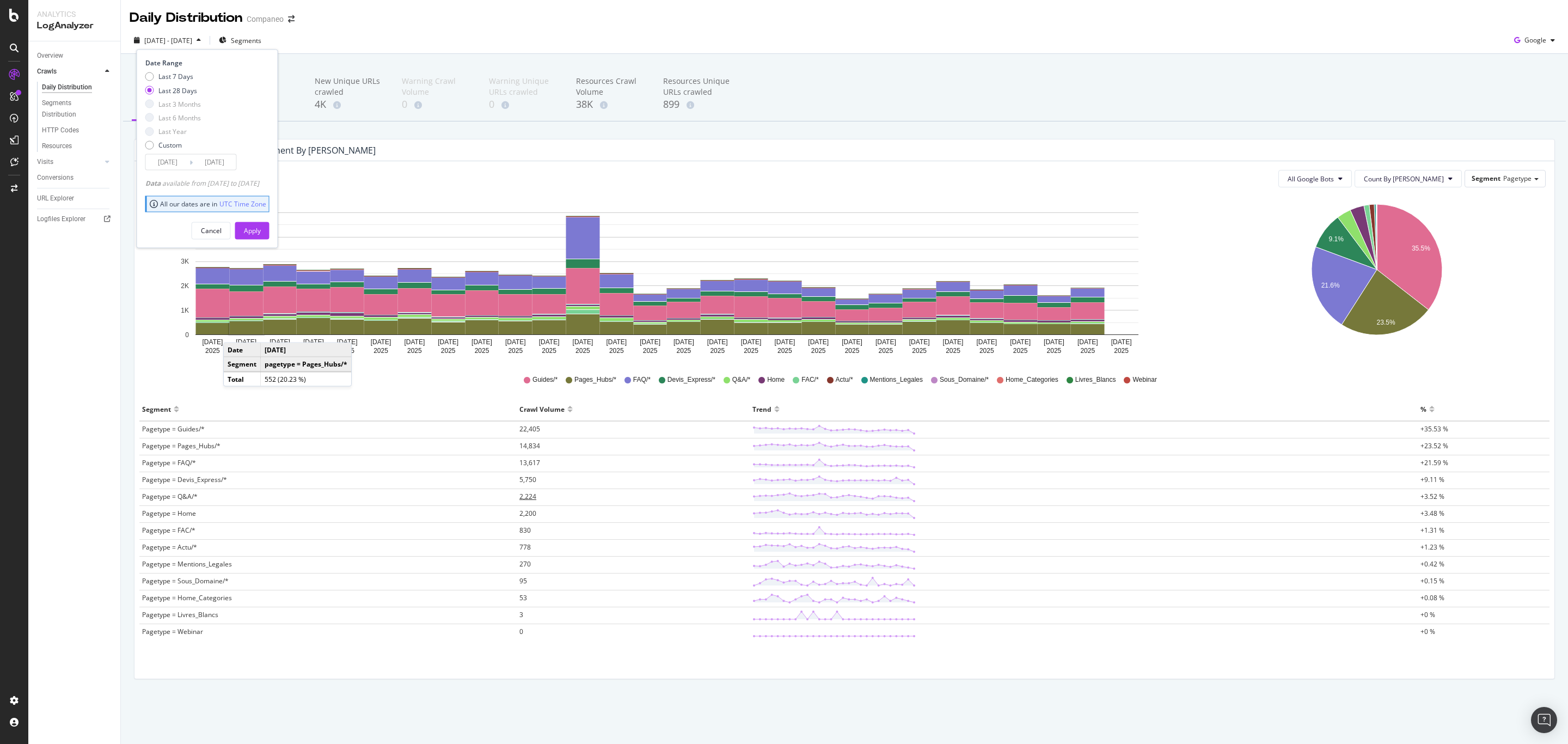
click at [528, 497] on span "2,224" at bounding box center [528, 496] width 17 height 9
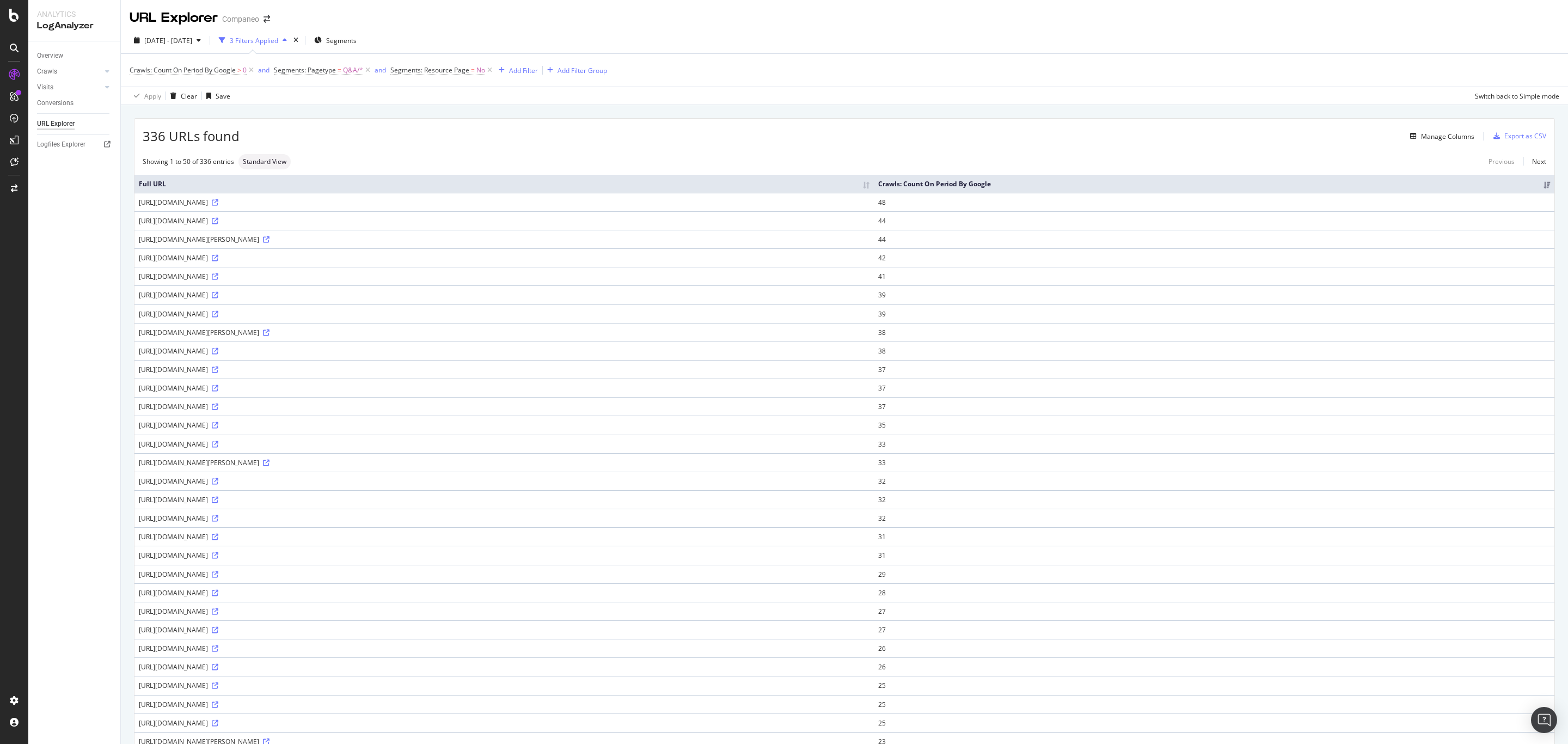
drag, startPoint x: 26, startPoint y: 334, endPoint x: 33, endPoint y: 333, distance: 7.1
click at [28, 334] on div "Analytics LogAnalyzer Overview Crawls Daily Distribution Segments Distribution …" at bounding box center [784, 372] width 1568 height 744
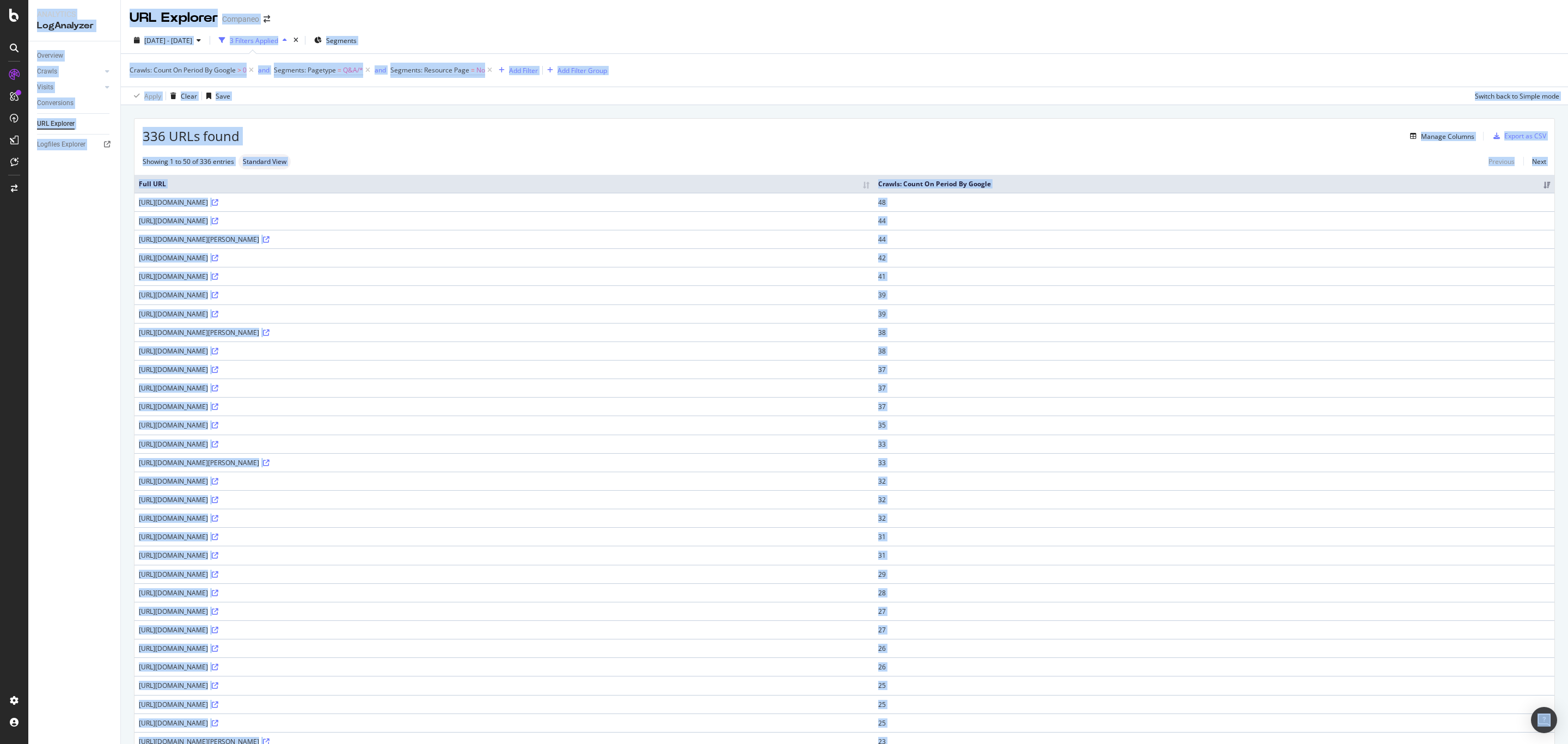
copy div "Analytics LogAnalyzer Overview Crawls Daily Distribution Segments Distribution …"
click at [1001, 123] on div "336 URLs found Manage Columns Export as CSV" at bounding box center [845, 131] width 1420 height 26
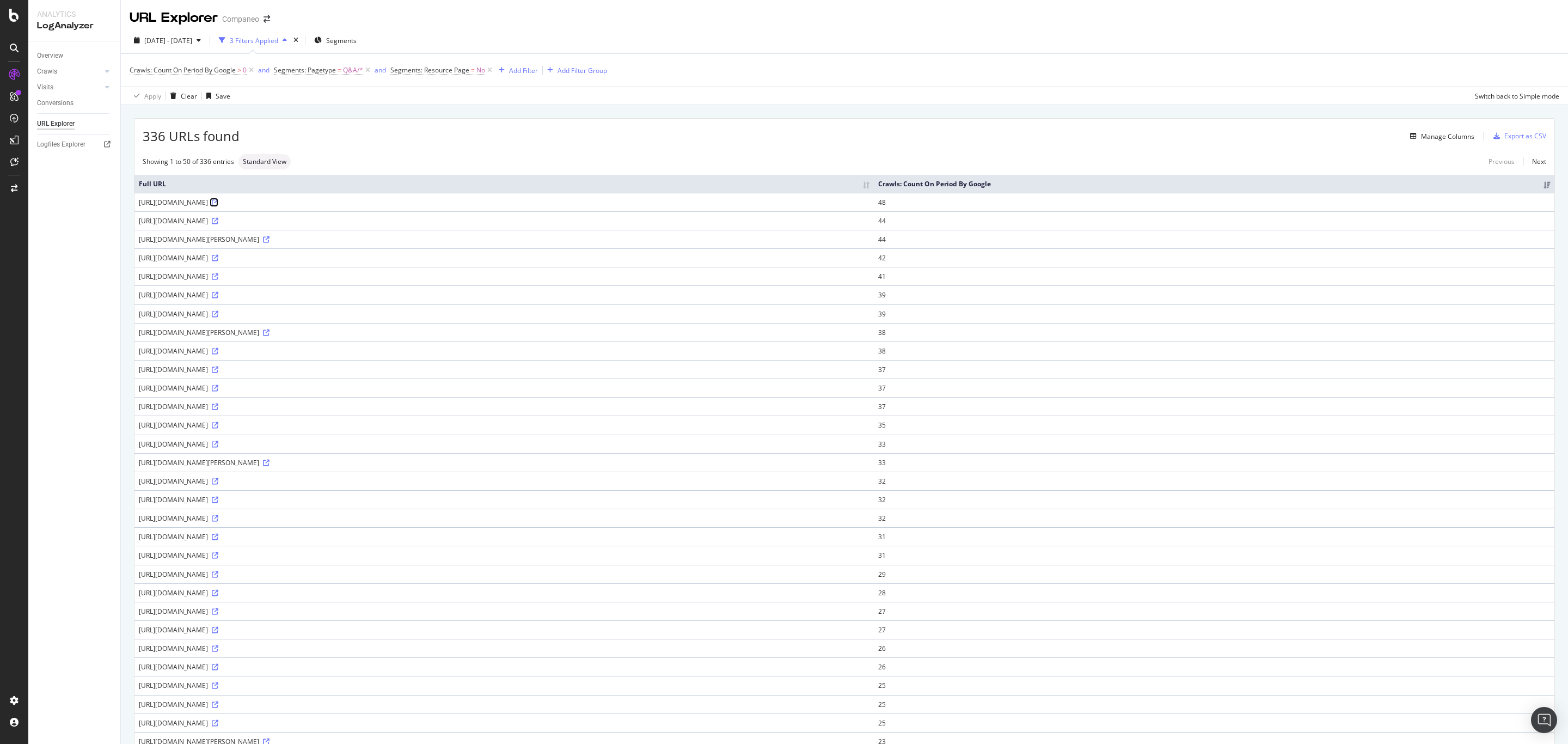
click at [219, 198] on link at bounding box center [214, 202] width 8 height 9
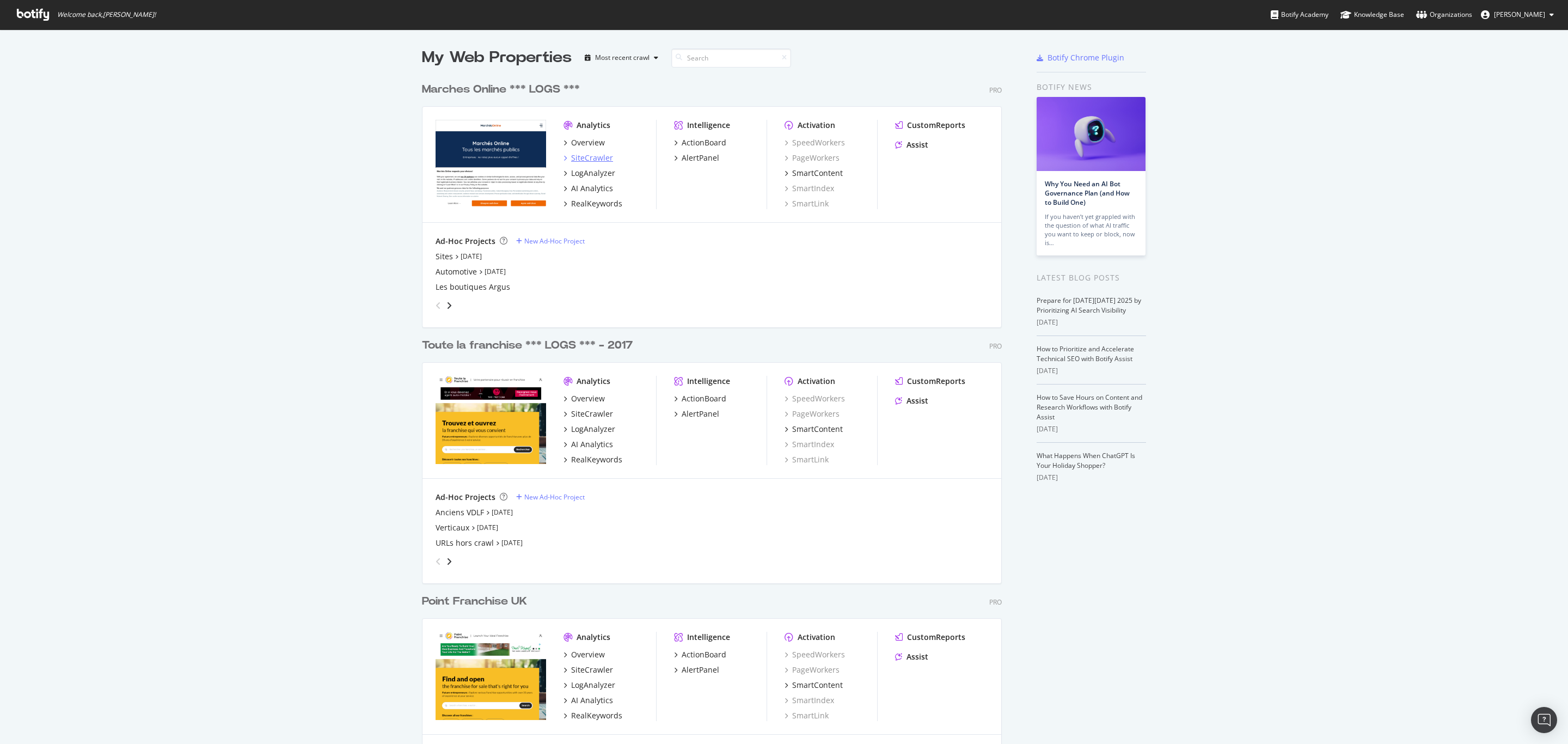
click at [579, 158] on div "SiteCrawler" at bounding box center [591, 158] width 42 height 11
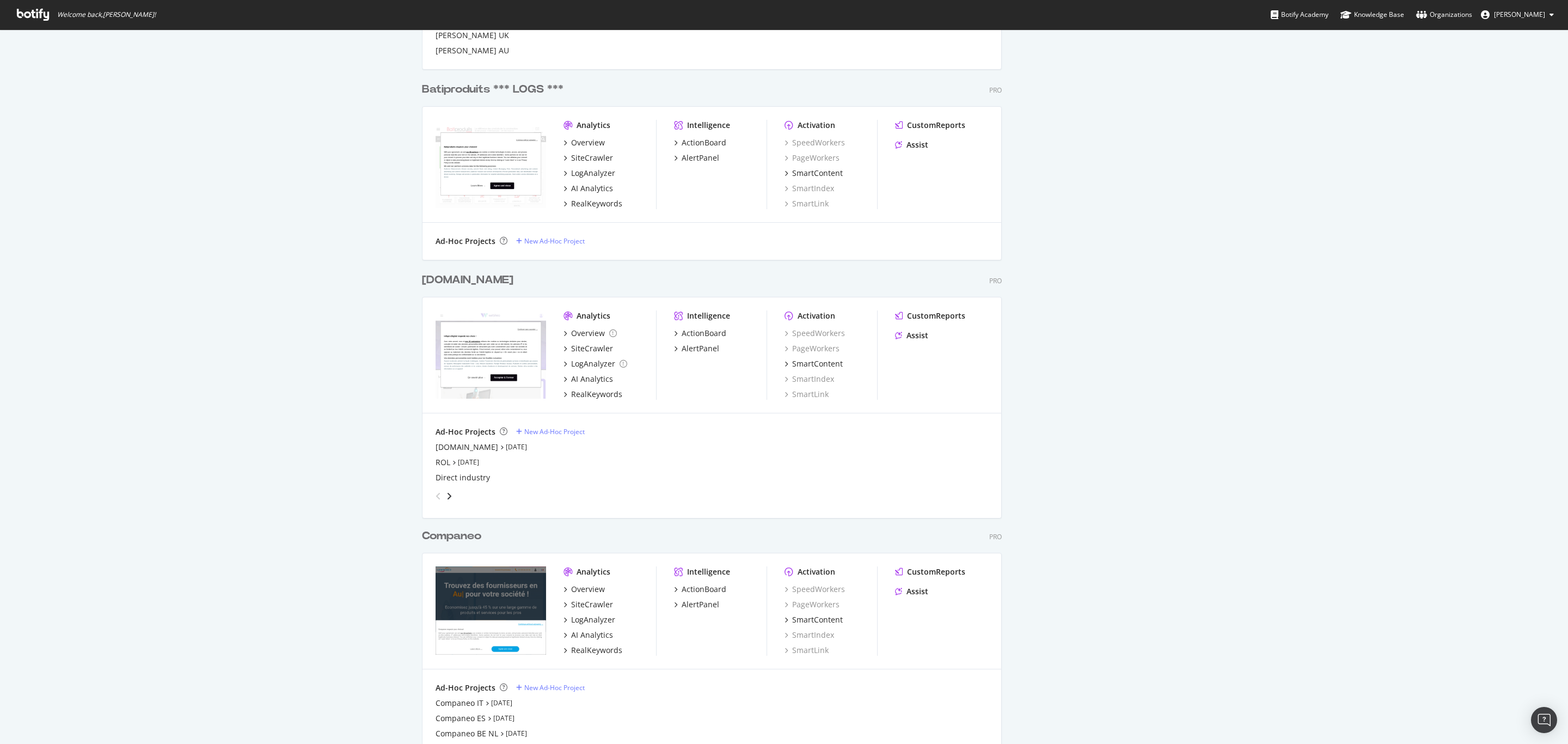
scroll to position [1470, 0]
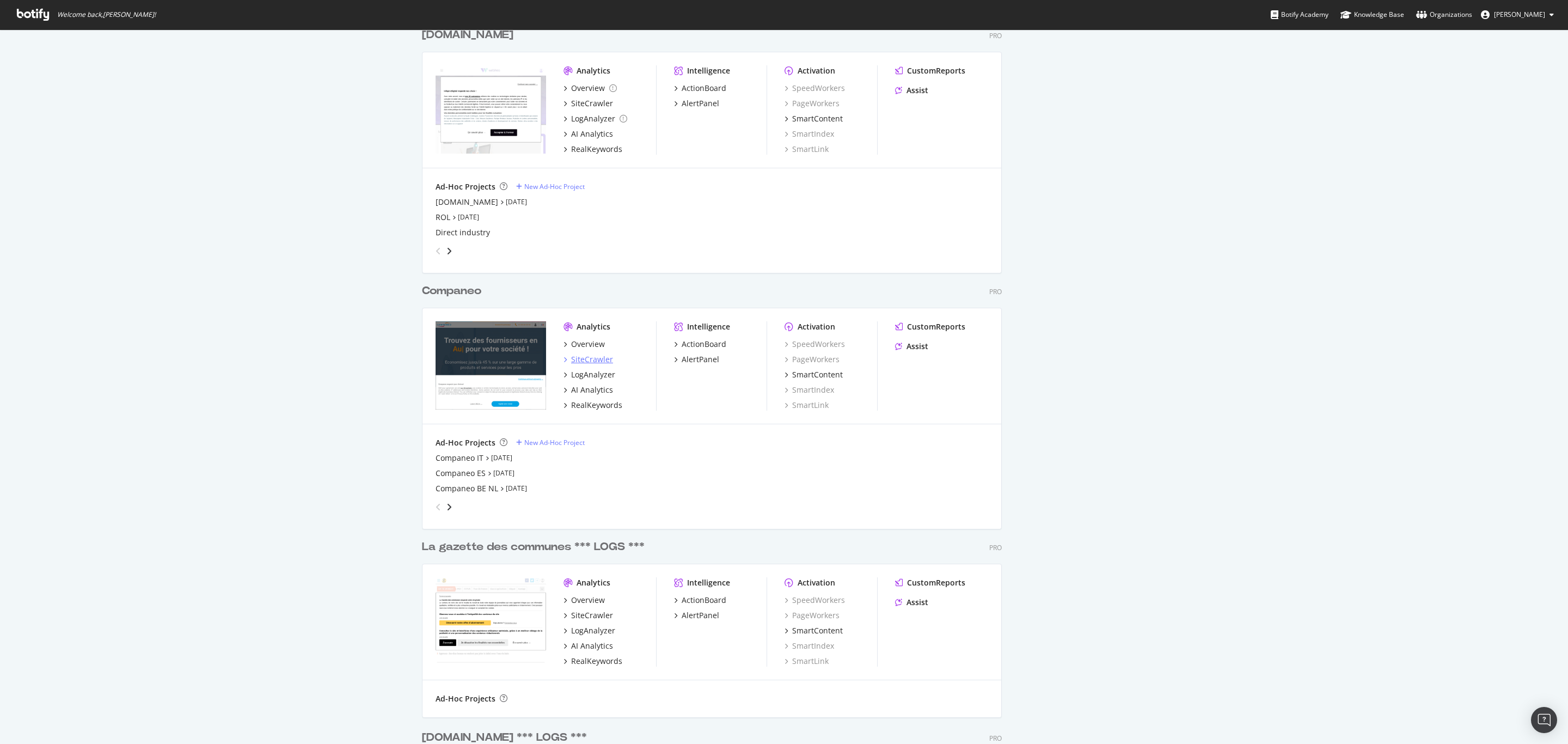
click at [591, 363] on div "SiteCrawler" at bounding box center [591, 359] width 42 height 11
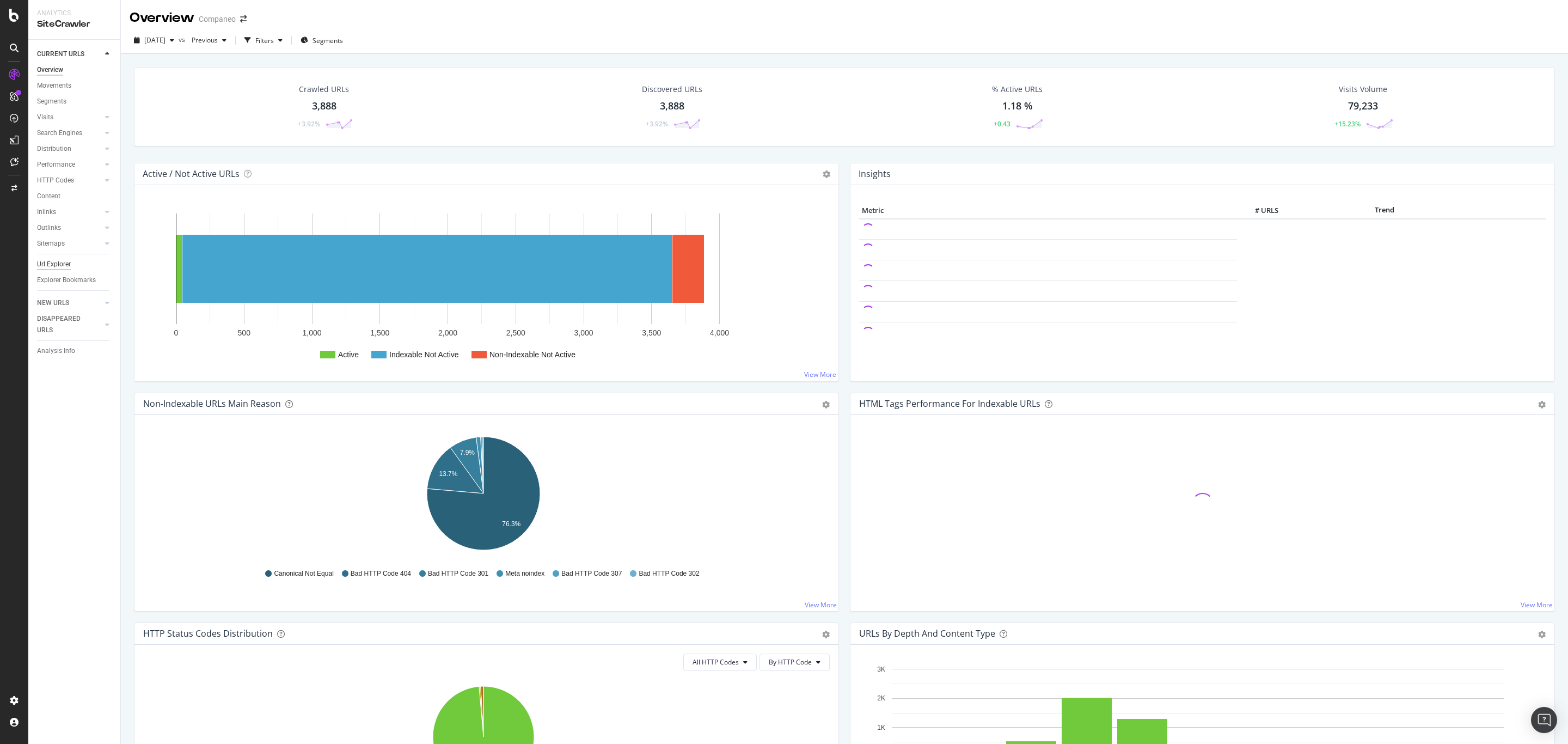
click at [51, 262] on div "Url Explorer" at bounding box center [54, 264] width 34 height 11
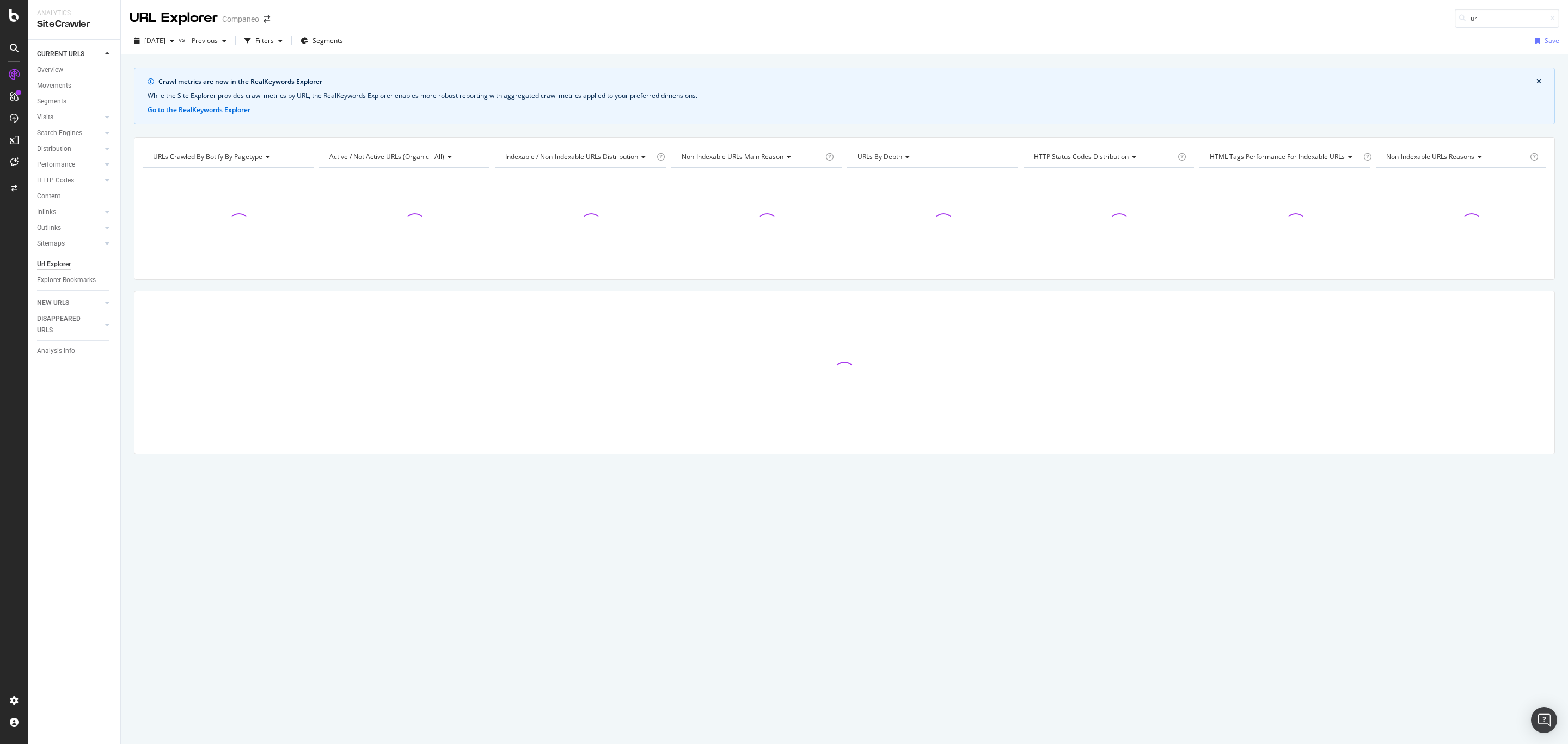
type input "u"
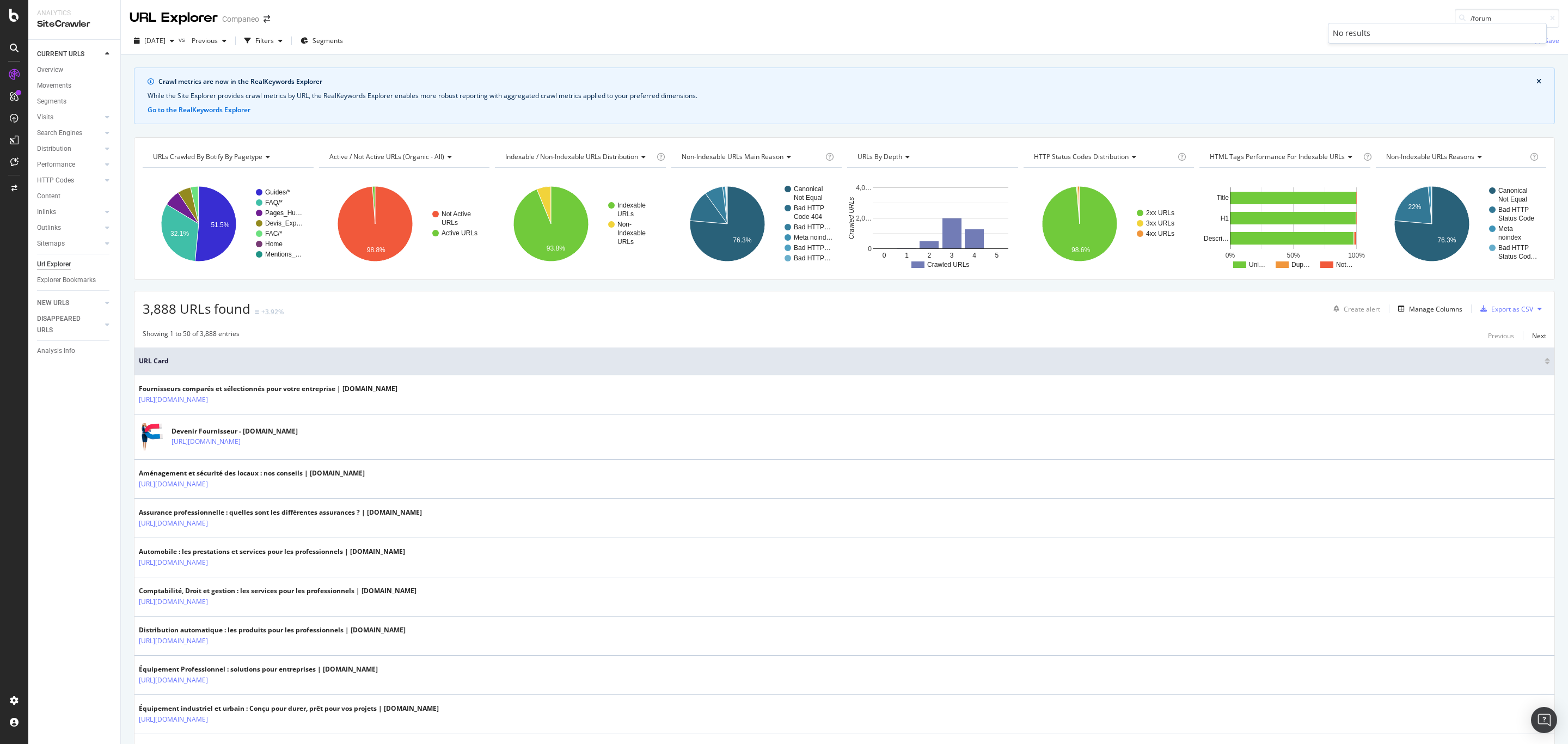
type input "/forum"
